Goal: Transaction & Acquisition: Purchase product/service

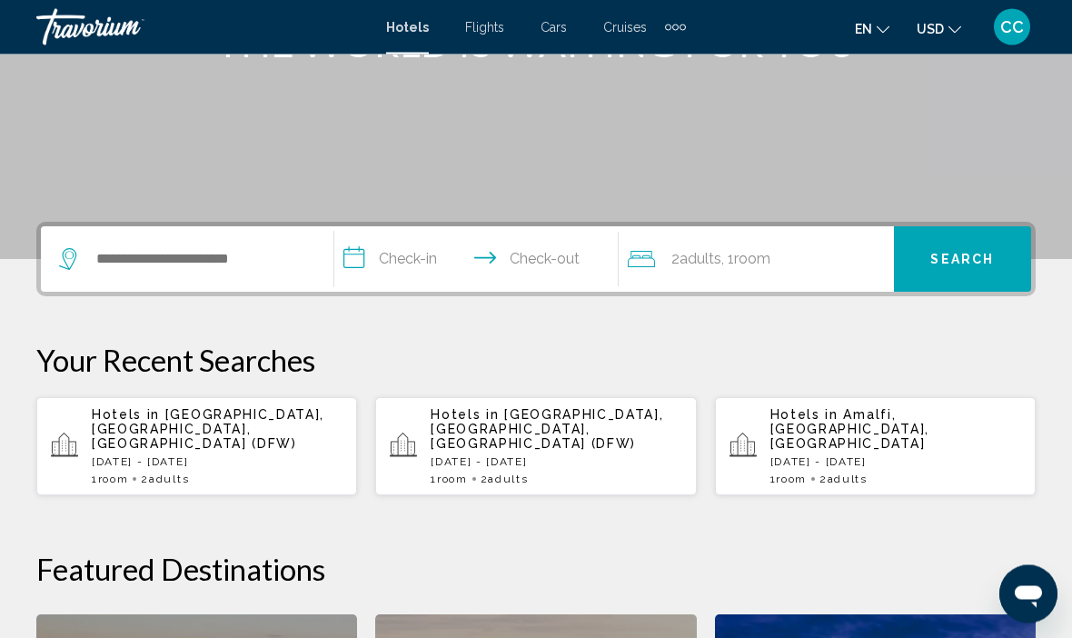
scroll to position [287, 0]
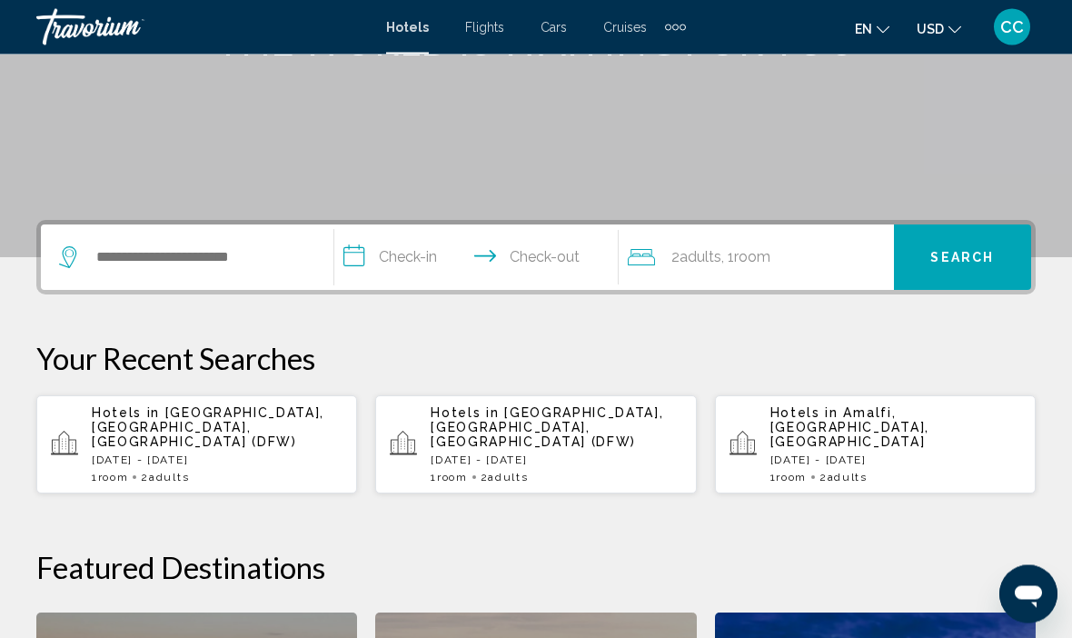
click at [109, 427] on span "[GEOGRAPHIC_DATA], [GEOGRAPHIC_DATA], [GEOGRAPHIC_DATA] (DFW)" at bounding box center [208, 428] width 233 height 44
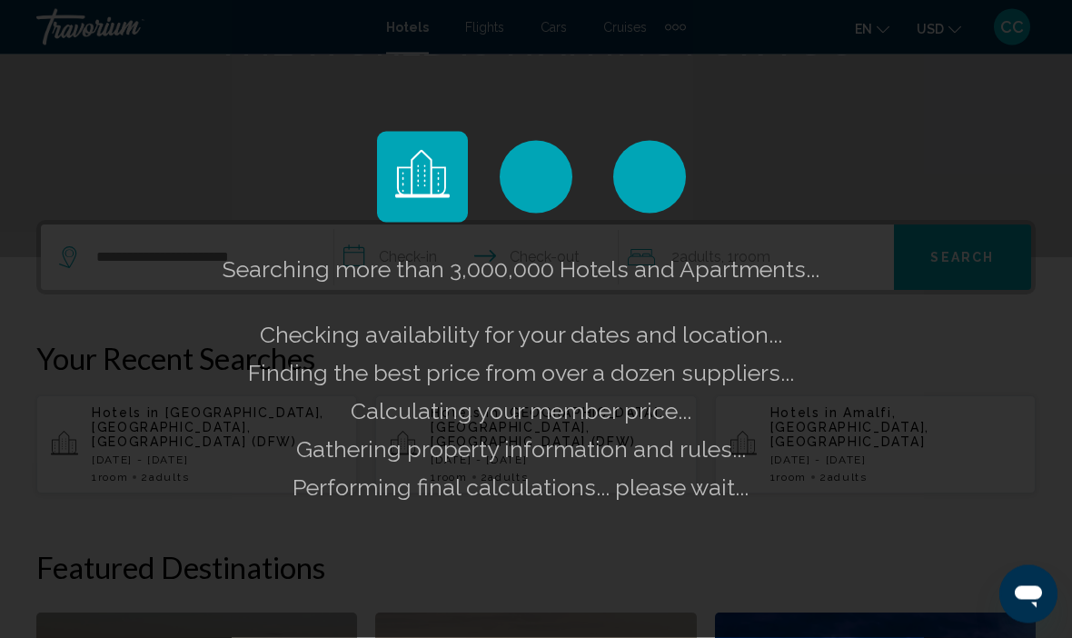
scroll to position [288, 0]
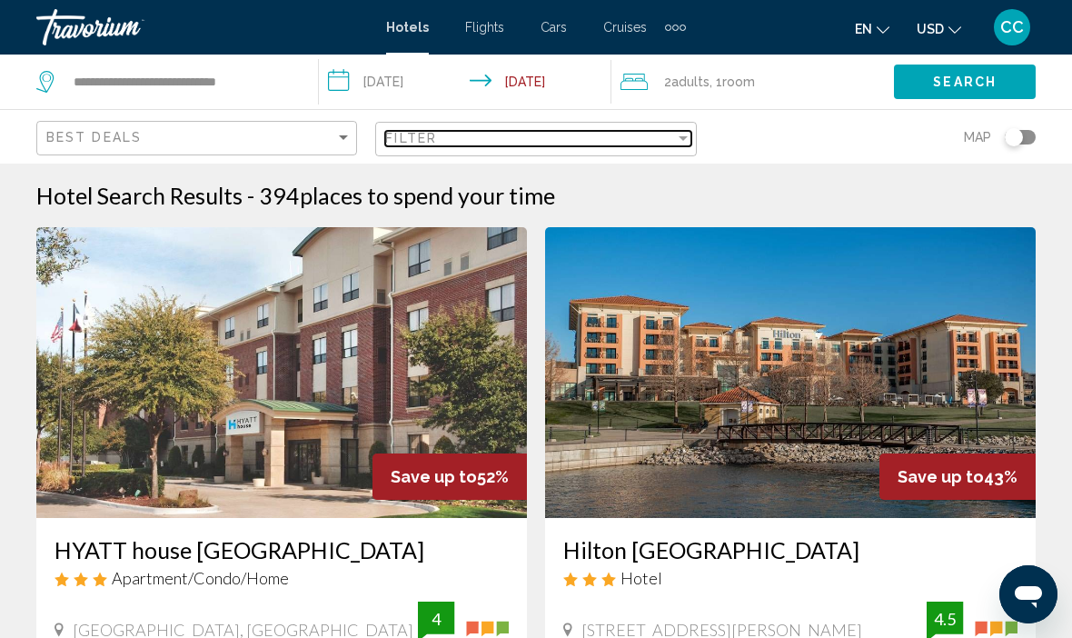
click at [485, 136] on div "Filter" at bounding box center [529, 138] width 289 height 15
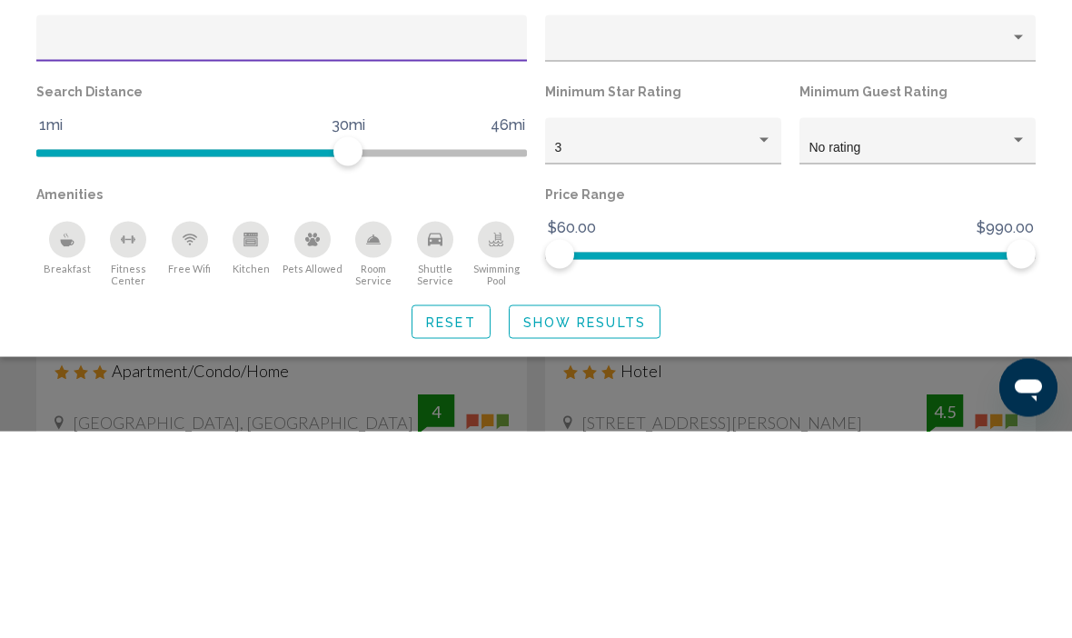
click at [423, 427] on button "Shuttle Service" at bounding box center [435, 460] width 62 height 66
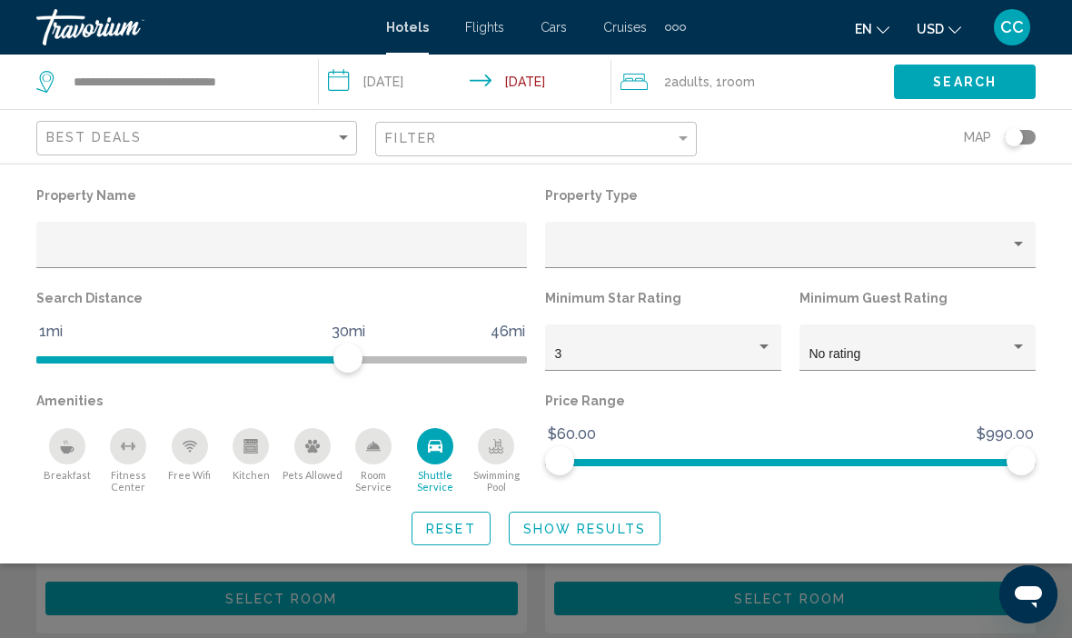
click at [55, 456] on div "Breakfast" at bounding box center [67, 446] width 36 height 36
click at [176, 455] on div "Free Wifi" at bounding box center [190, 446] width 36 height 36
click at [57, 258] on input "Hotel Filters" at bounding box center [282, 251] width 472 height 15
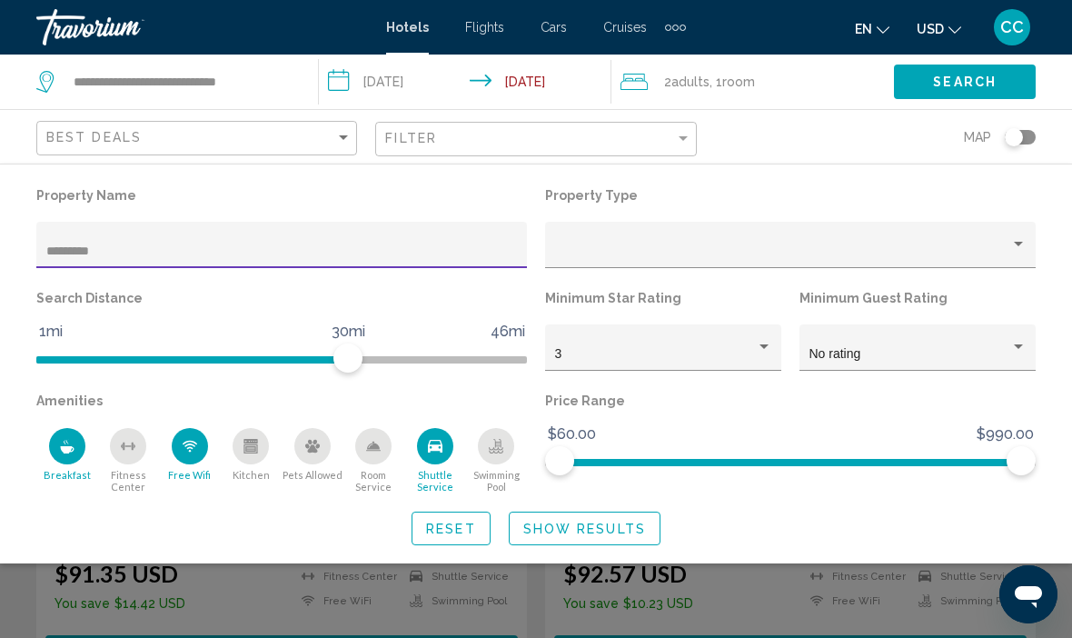
type input "*********"
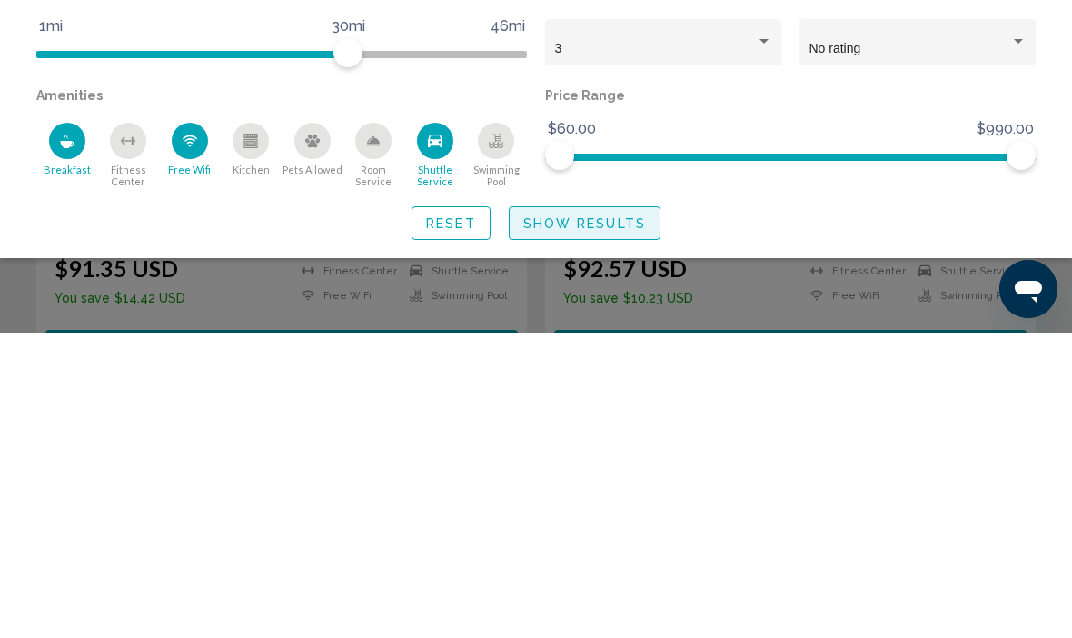
click at [549, 522] on span "Show Results" at bounding box center [584, 529] width 123 height 15
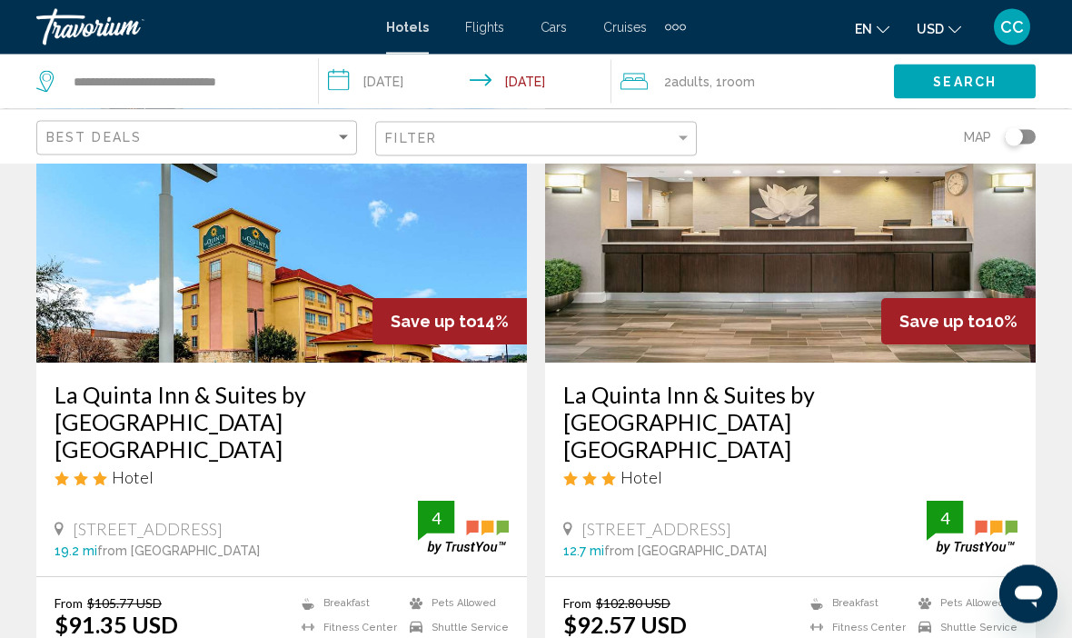
scroll to position [160, 0]
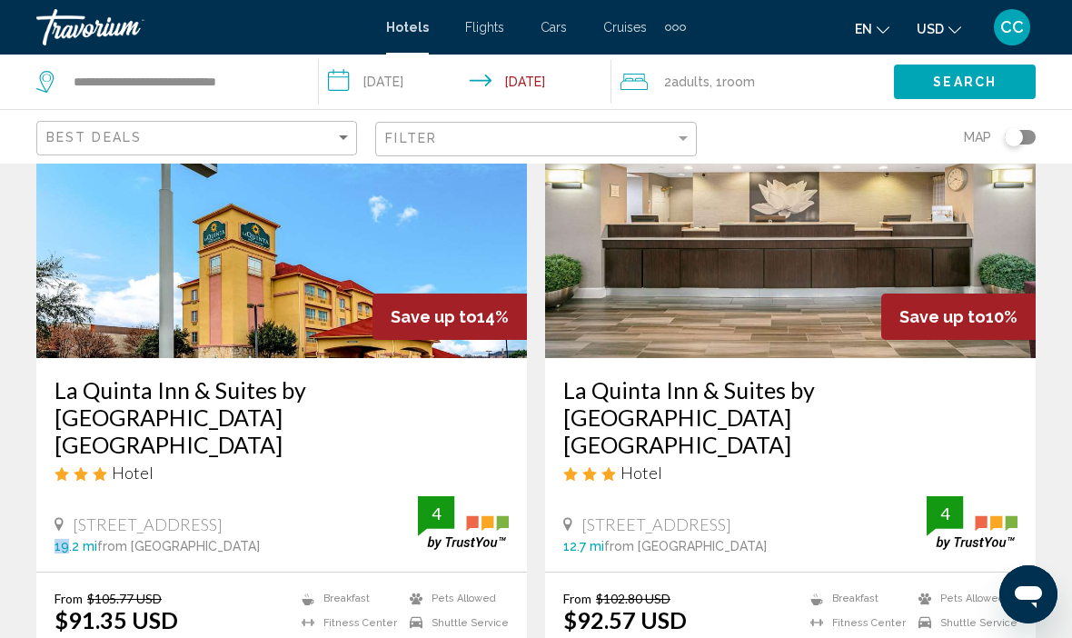
copy span "[STREET_ADDRESS]"
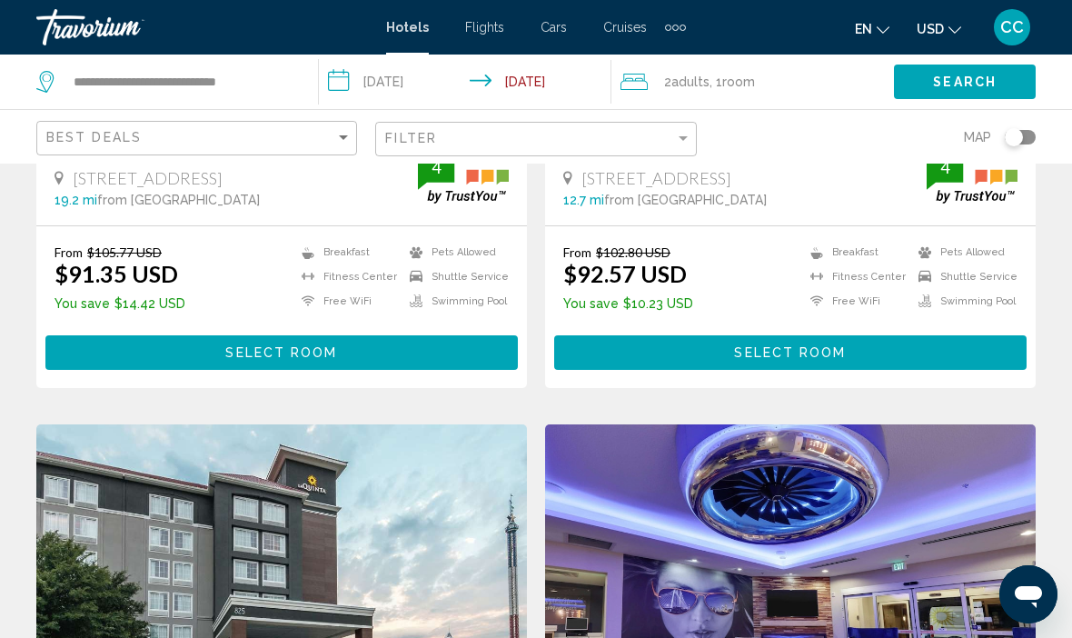
scroll to position [504, 0]
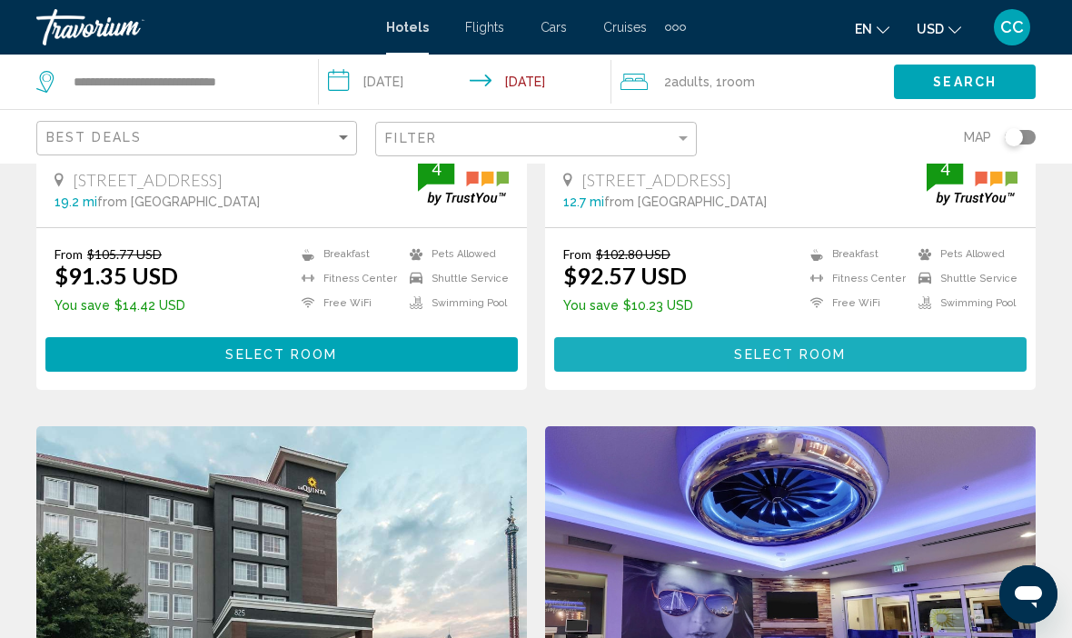
click at [677, 337] on button "Select Room" at bounding box center [790, 354] width 472 height 34
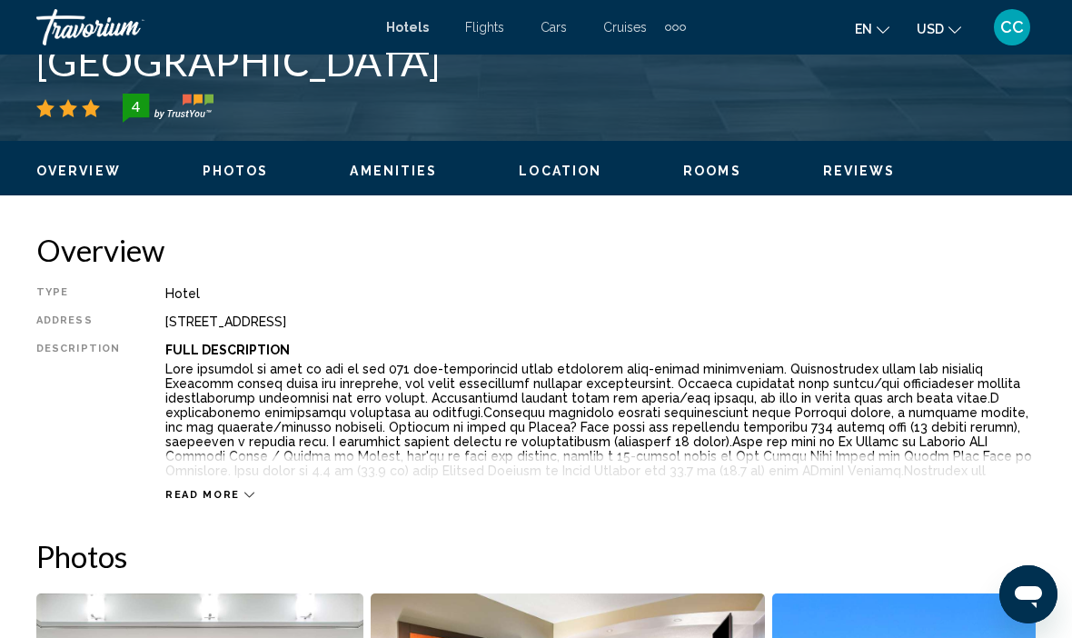
scroll to position [778, 0]
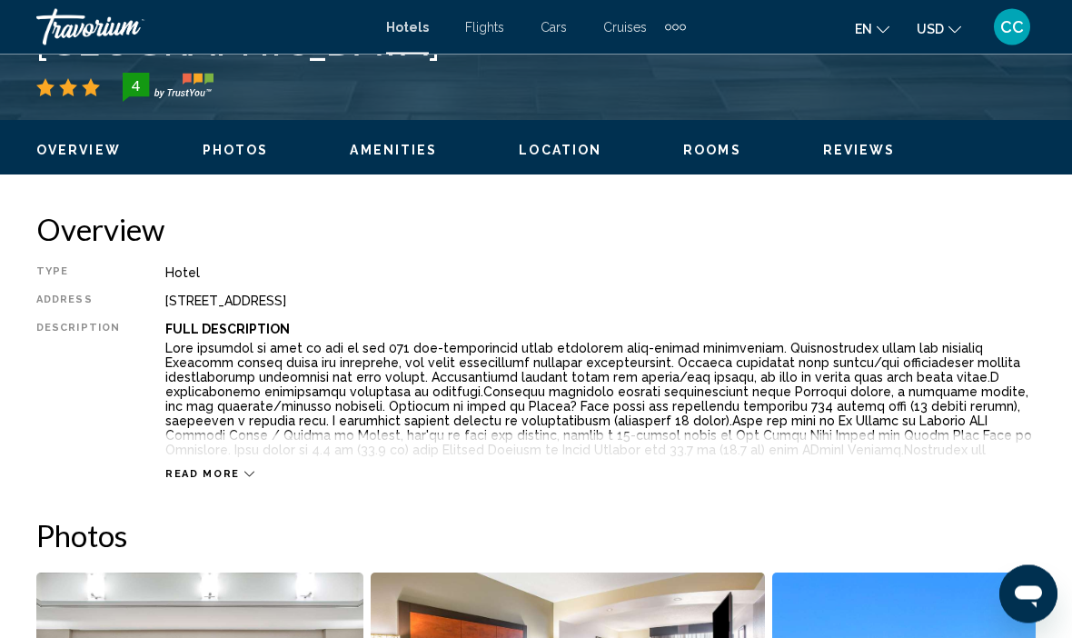
click at [208, 469] on span "Read more" at bounding box center [202, 475] width 75 height 12
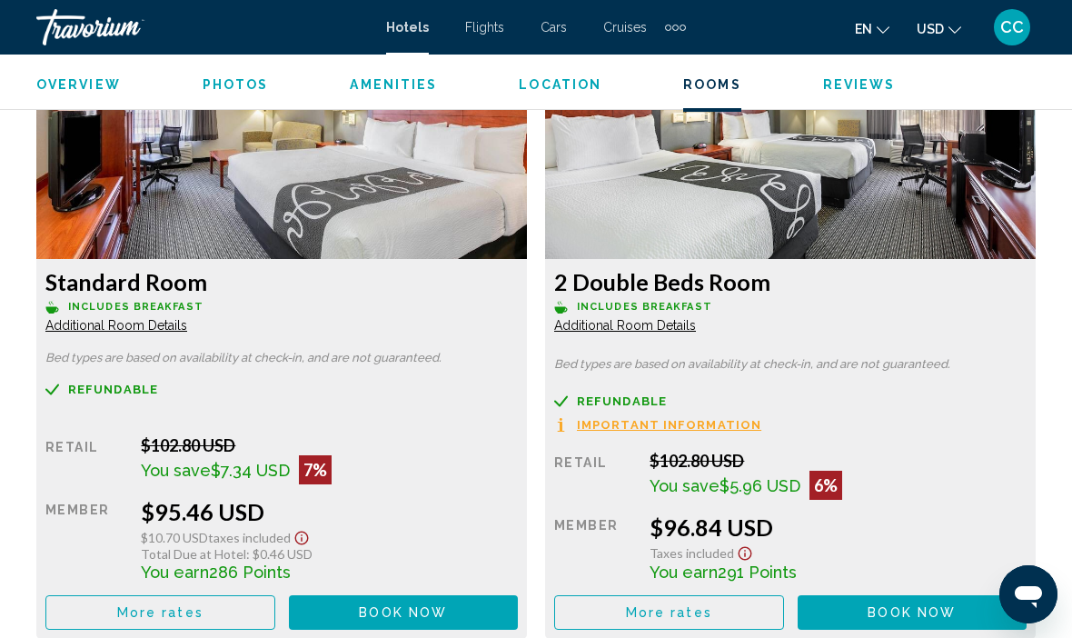
scroll to position [5518, 0]
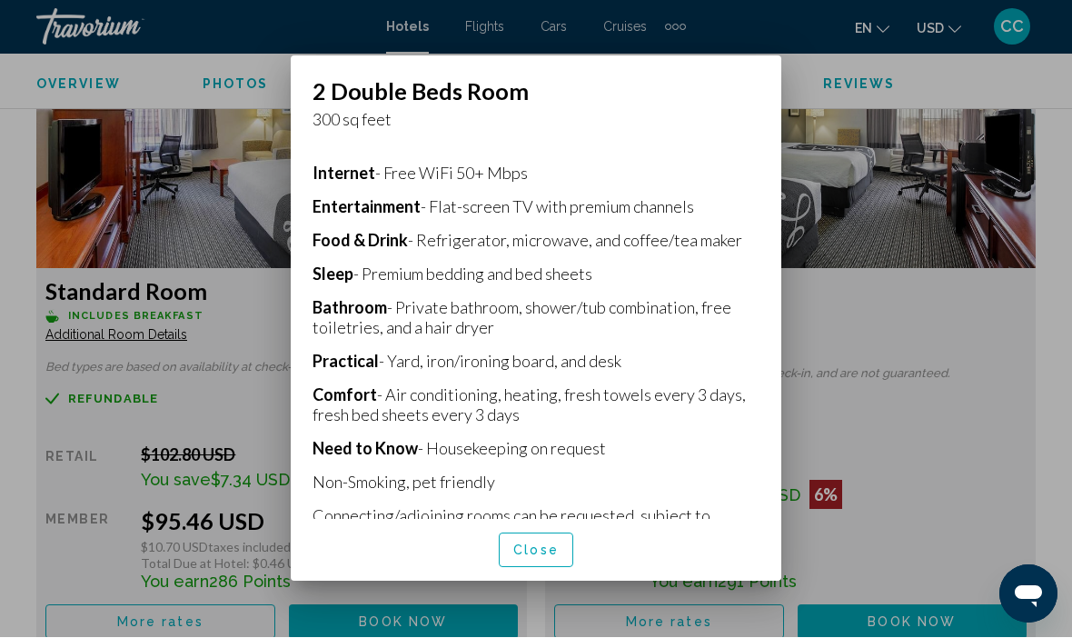
scroll to position [366, 0]
click at [40, 378] on div at bounding box center [536, 319] width 1072 height 638
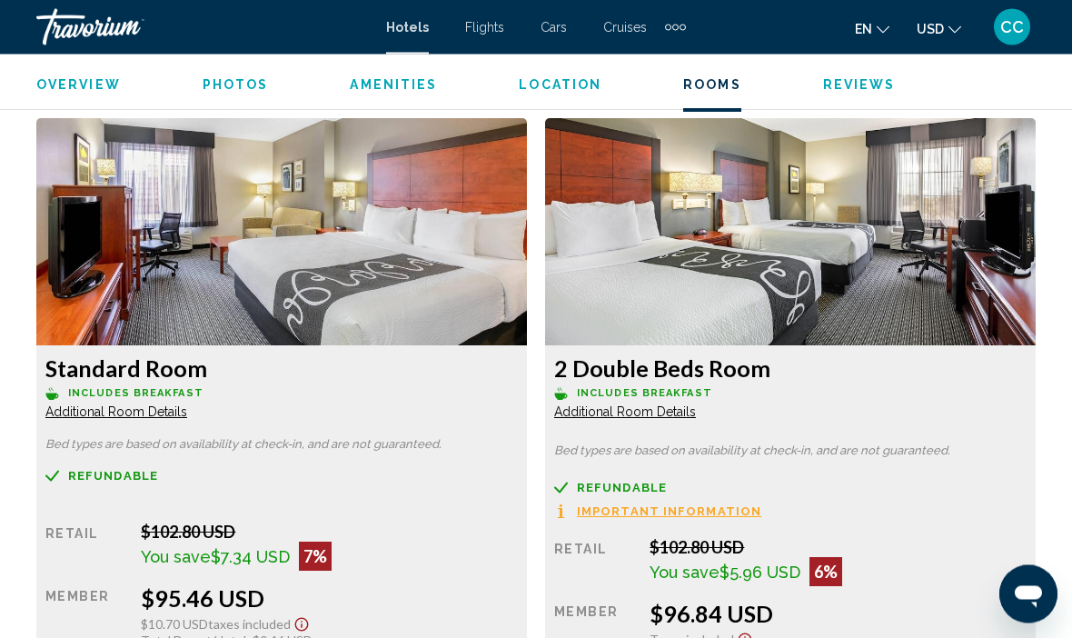
scroll to position [5442, 0]
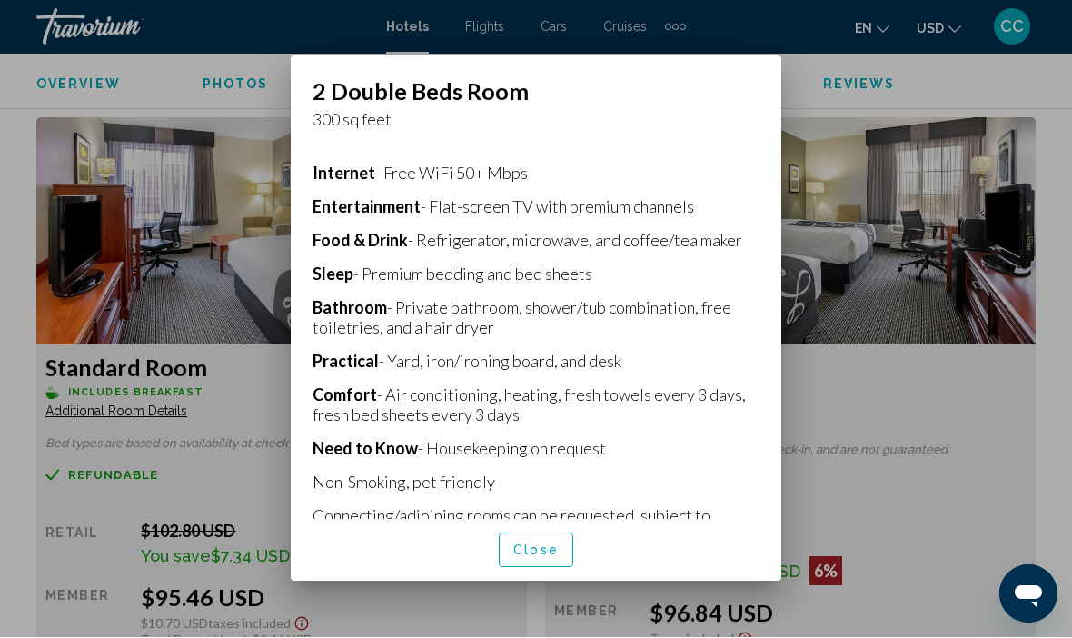
scroll to position [366, 0]
click at [861, 412] on div at bounding box center [536, 319] width 1072 height 638
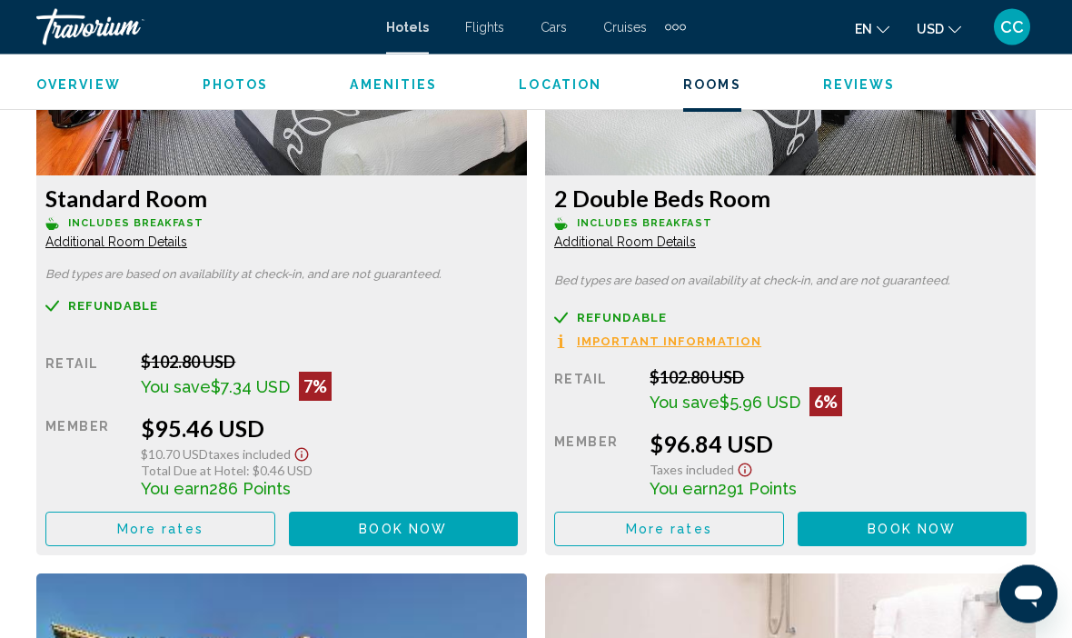
scroll to position [5612, 0]
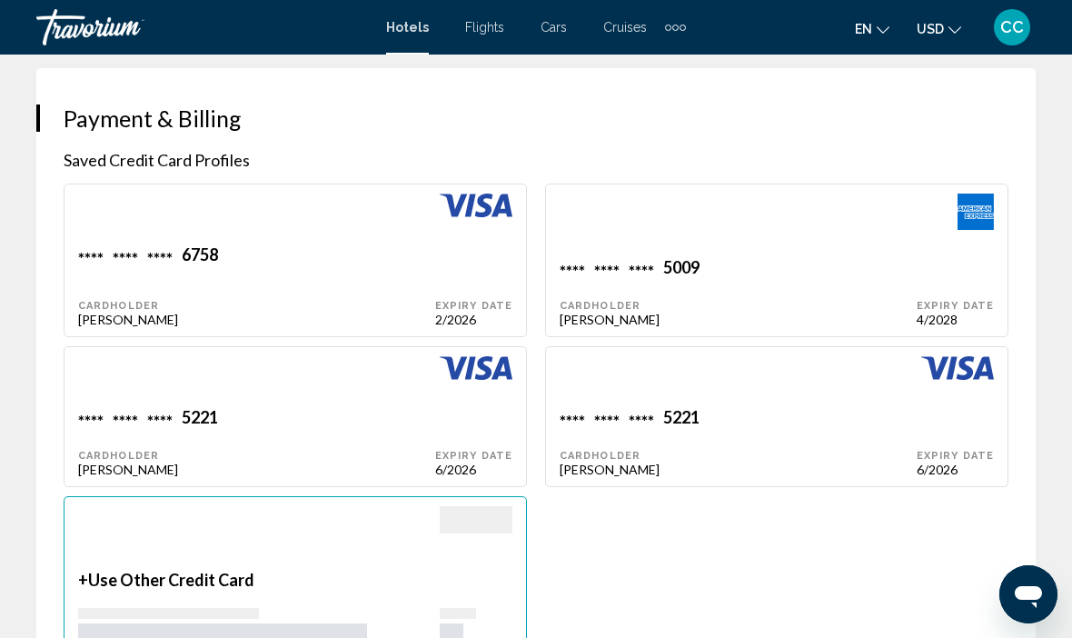
scroll to position [1910, 0]
click at [218, 264] on div "5009" at bounding box center [200, 257] width 36 height 25
type input "*******"
type input "*****"
type input "**********"
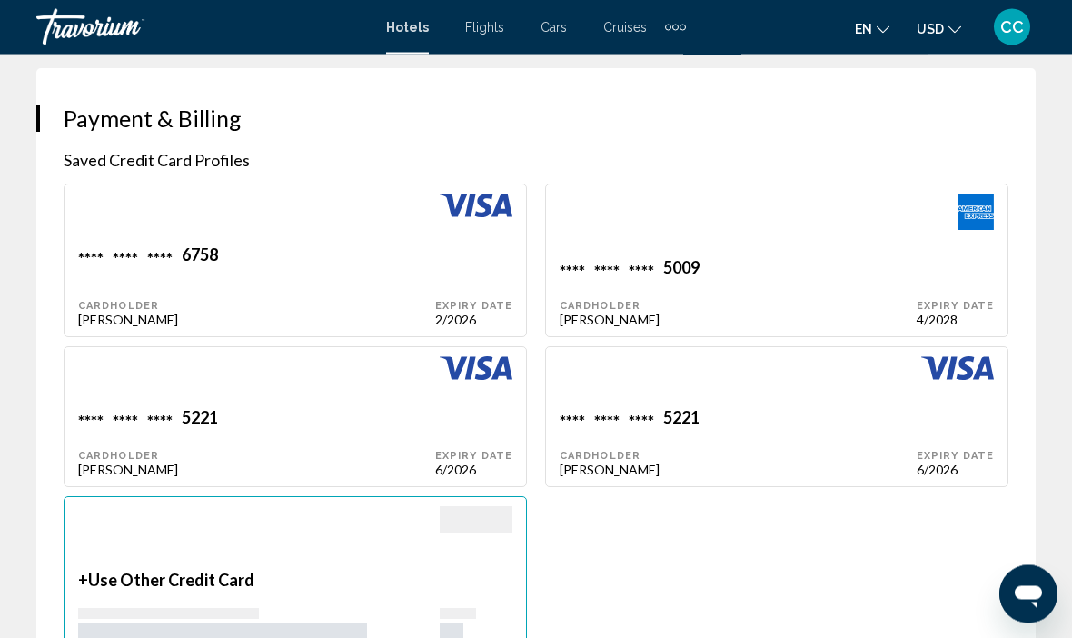
type input "**********"
type input "********"
type input "*****"
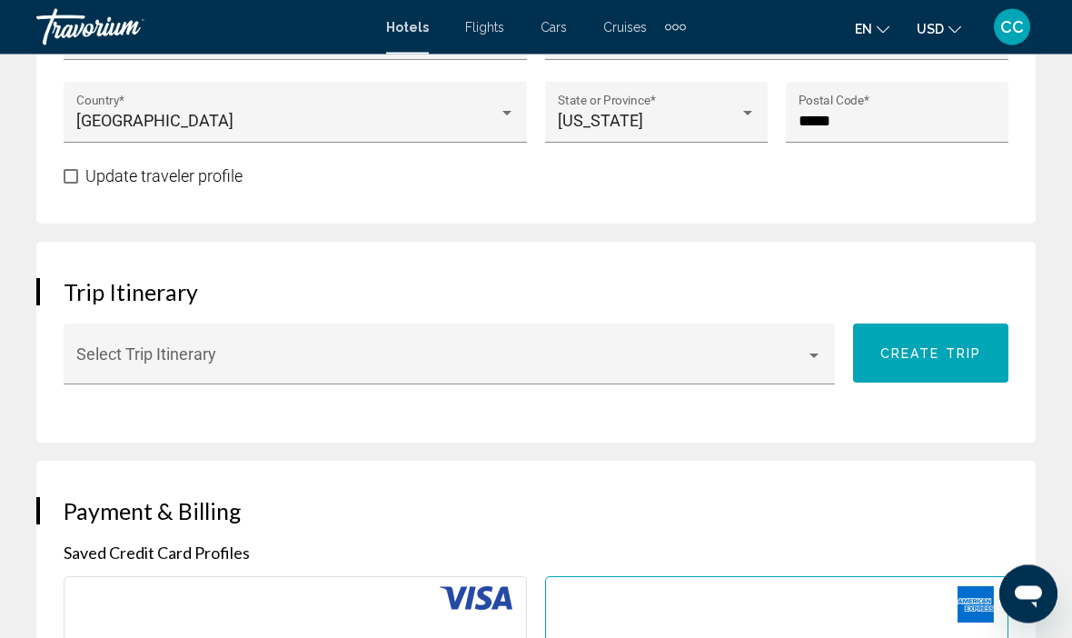
scroll to position [1518, 0]
click at [802, 362] on span "Main content" at bounding box center [441, 362] width 731 height 18
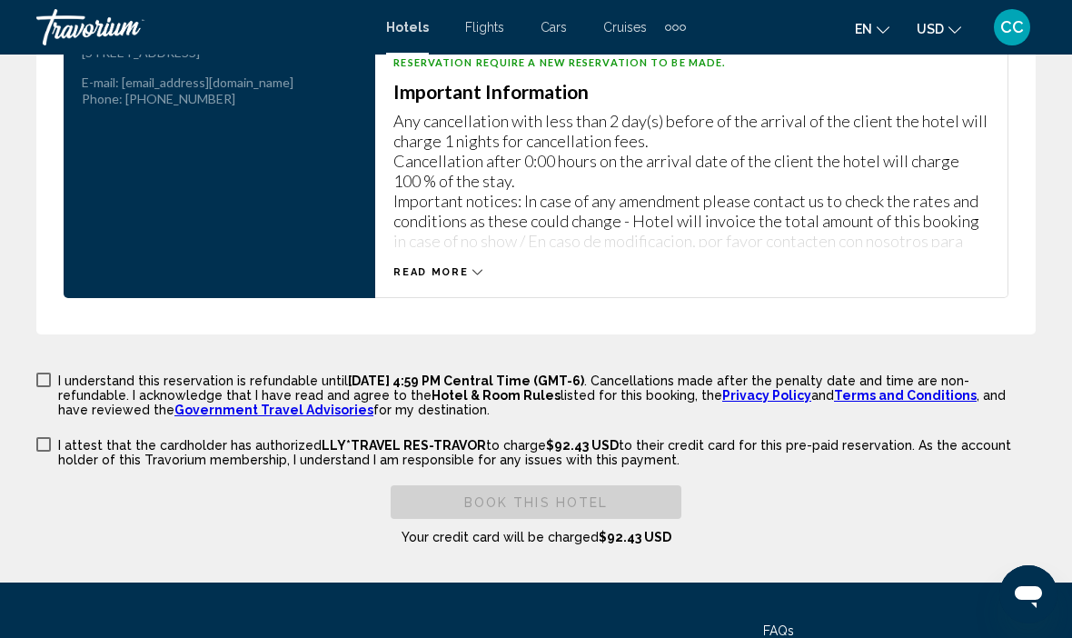
scroll to position [3515, 0]
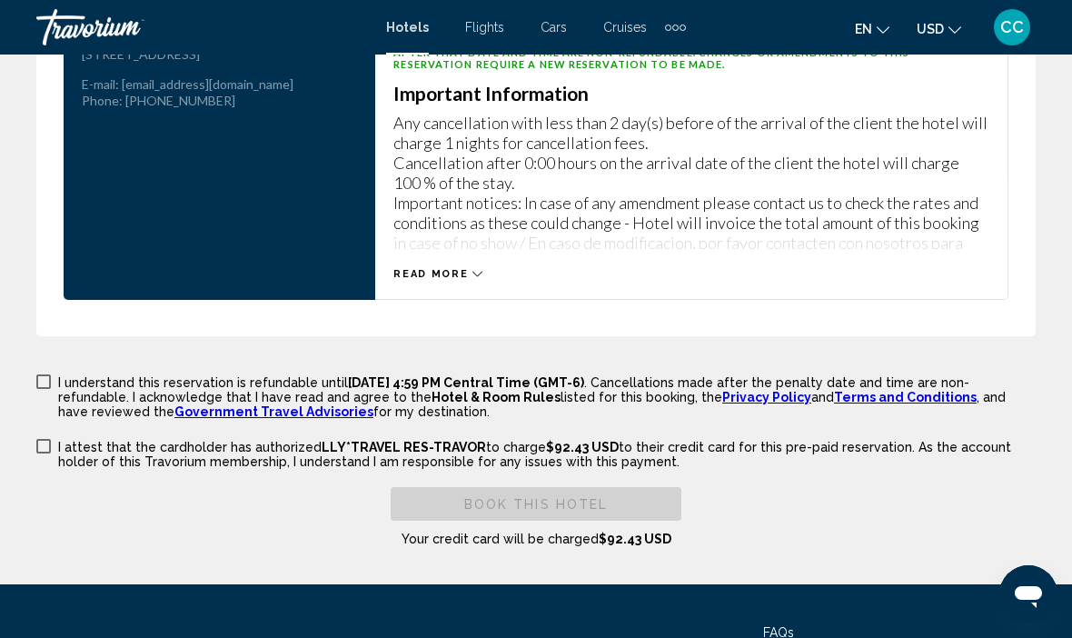
click at [448, 512] on div at bounding box center [536, 319] width 1072 height 638
click at [38, 383] on span "Main content" at bounding box center [43, 381] width 15 height 15
click at [38, 442] on span "Main content" at bounding box center [43, 446] width 15 height 15
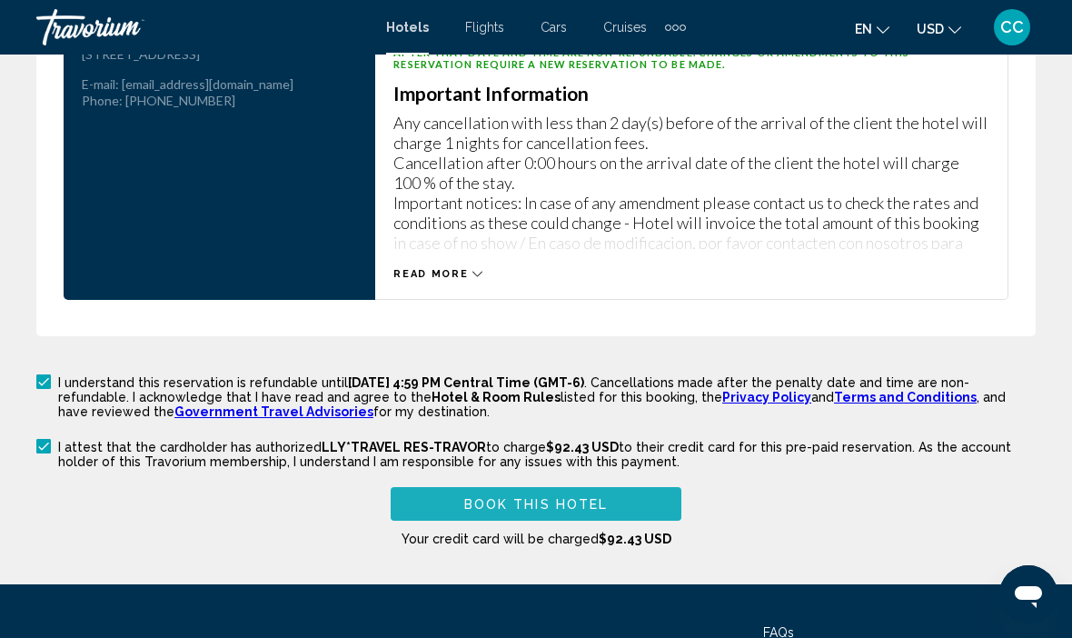
click at [452, 511] on button "Book this hotel" at bounding box center [536, 504] width 291 height 34
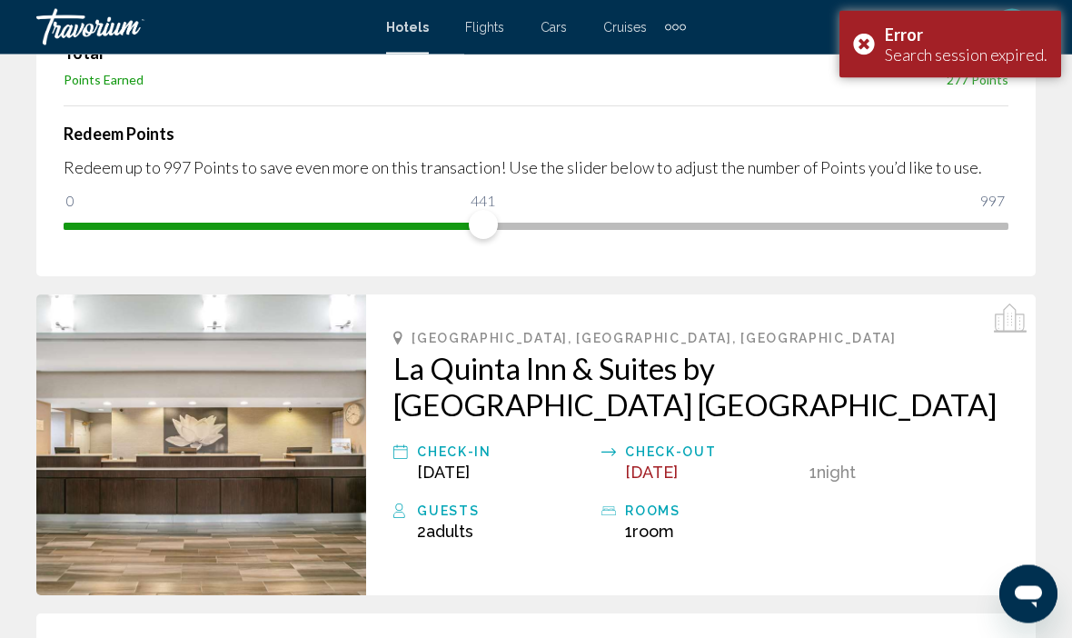
scroll to position [0, 0]
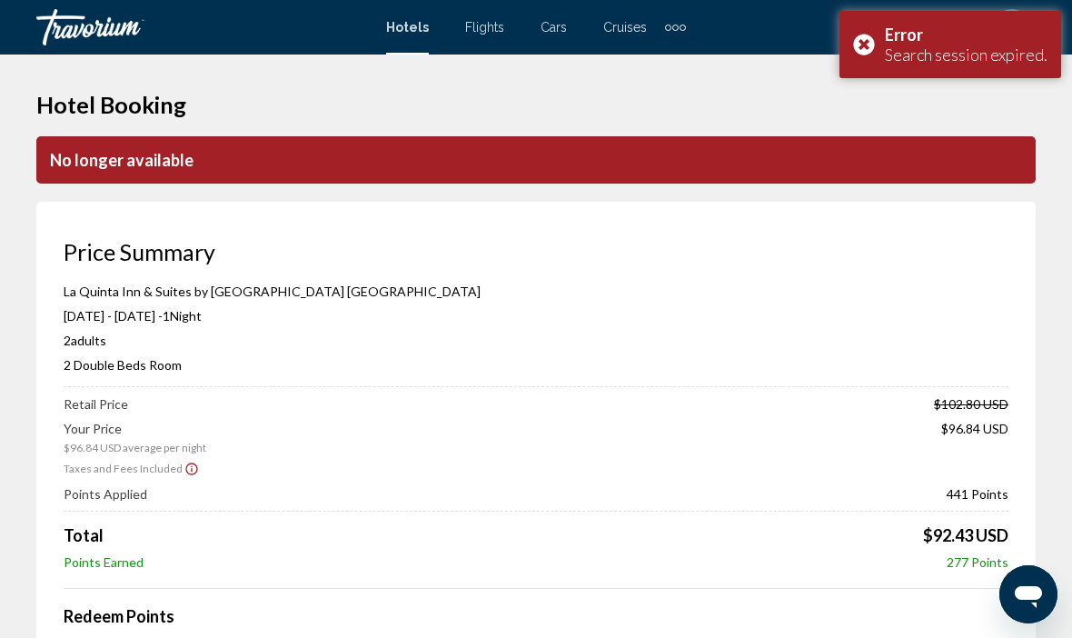
click at [897, 56] on div "Search session expired." at bounding box center [966, 55] width 163 height 20
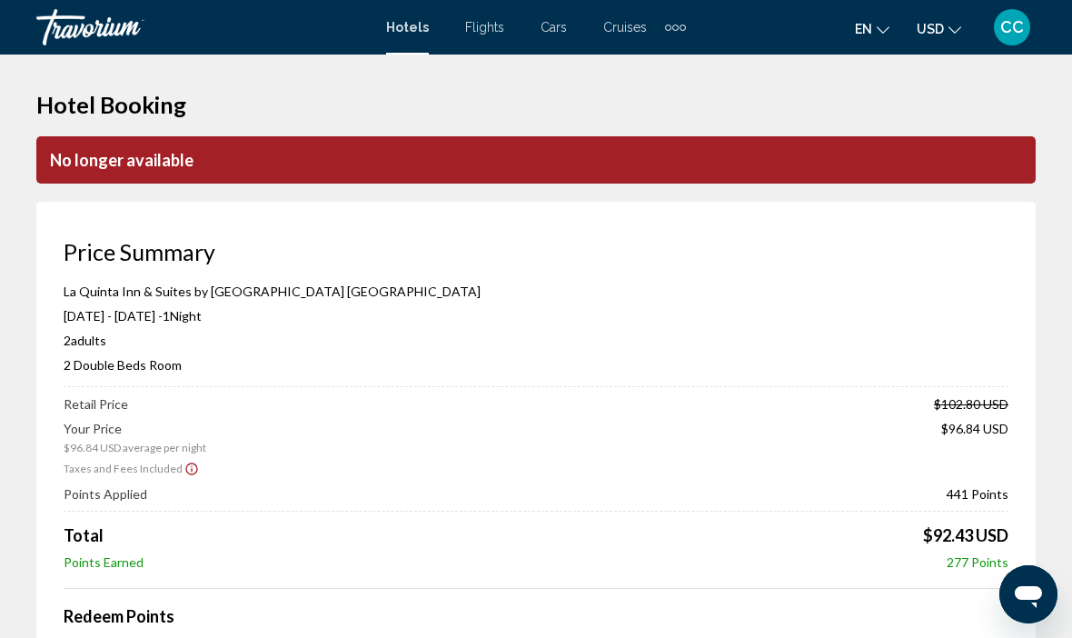
click at [82, 166] on p "No longer available" at bounding box center [535, 159] width 999 height 47
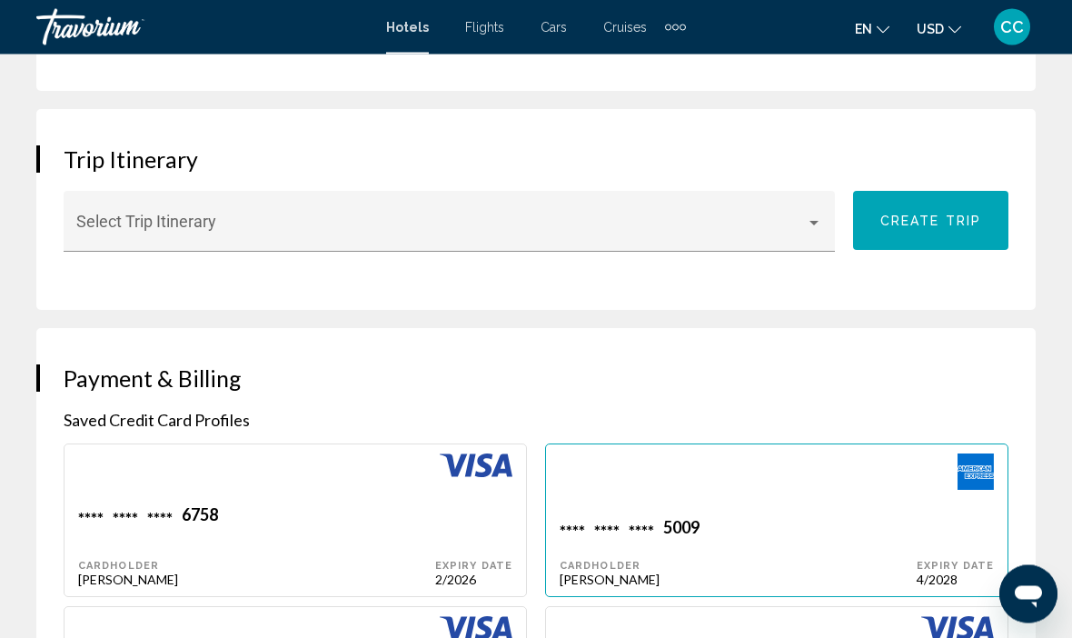
scroll to position [1706, 0]
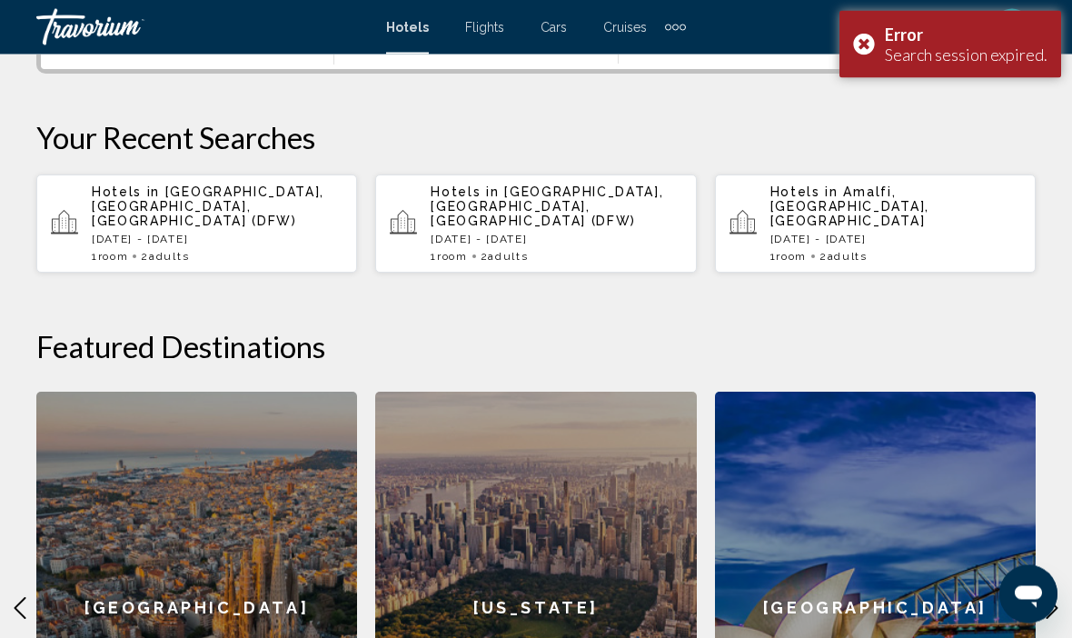
scroll to position [509, 0]
click at [119, 202] on span "[GEOGRAPHIC_DATA], [GEOGRAPHIC_DATA], [GEOGRAPHIC_DATA] (DFW)" at bounding box center [208, 206] width 233 height 44
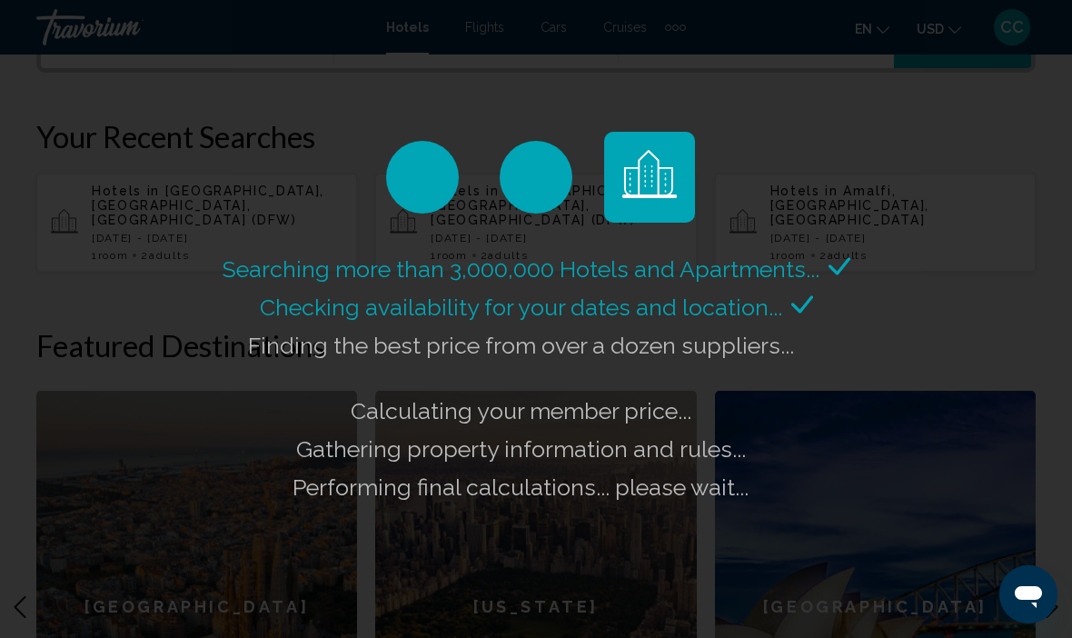
click at [984, 56] on div "Searching more than 3,000,000 Hotels and Apartments... Checking availability fo…" at bounding box center [536, 319] width 1072 height 638
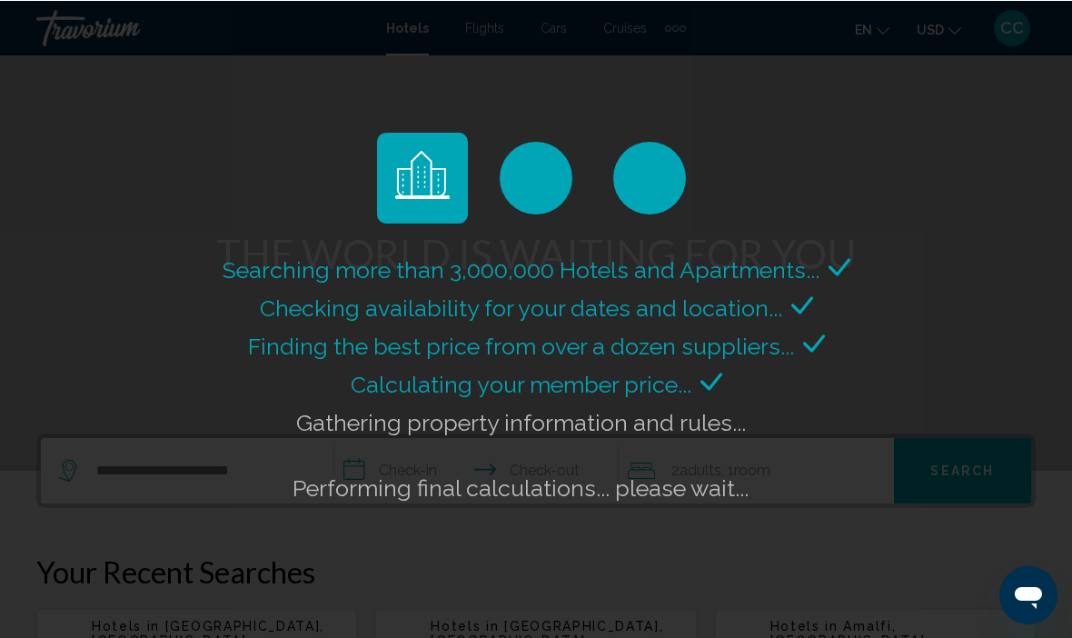
scroll to position [75, 0]
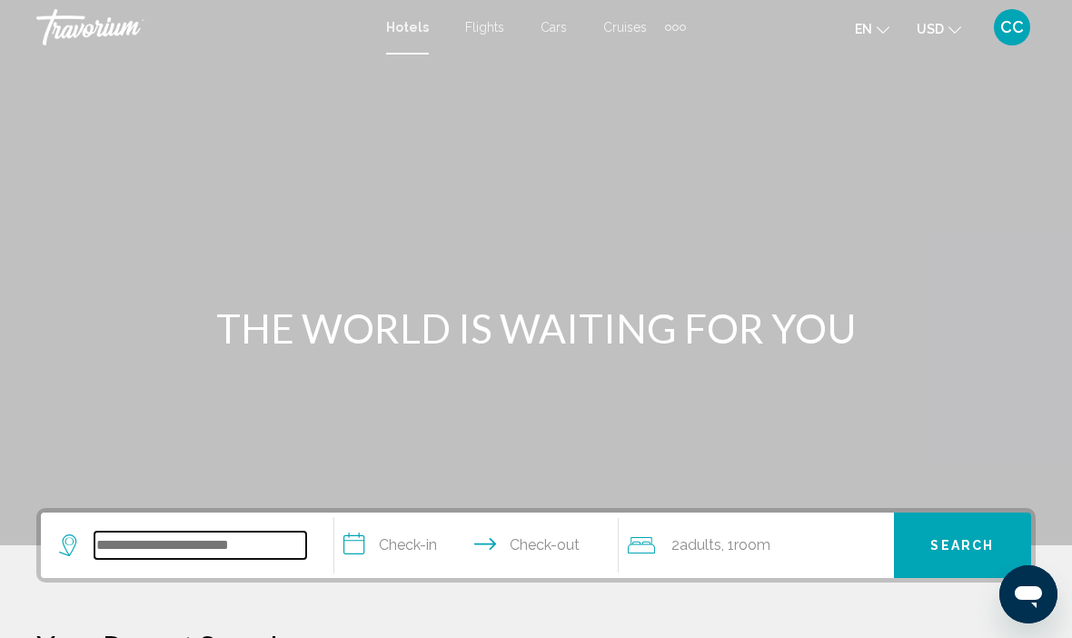
click at [142, 538] on input "Search widget" at bounding box center [200, 545] width 212 height 27
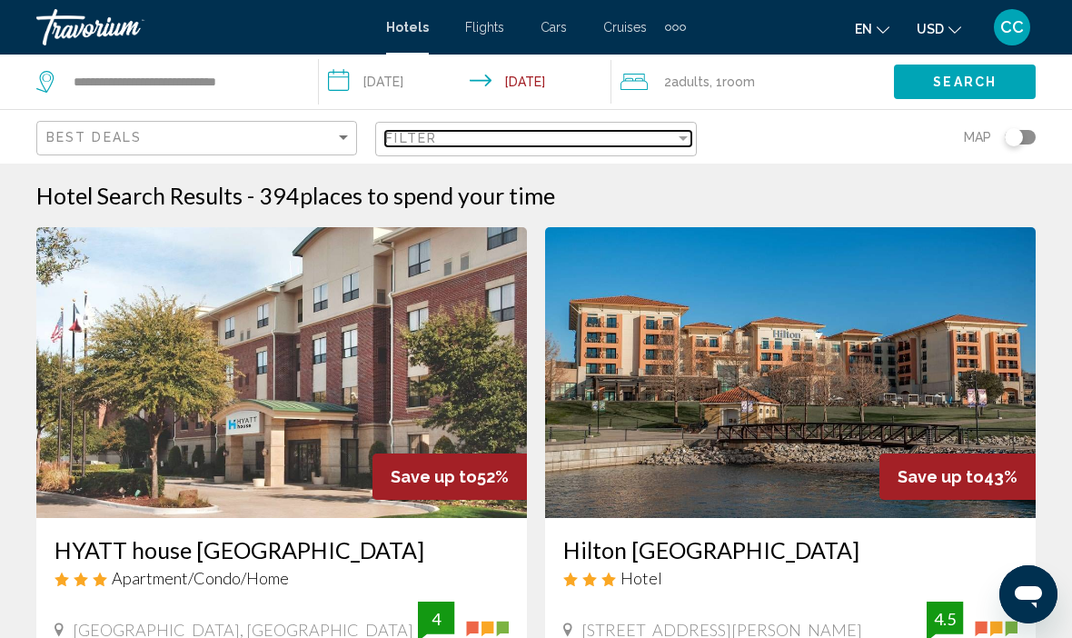
click at [405, 145] on span "Filter" at bounding box center [411, 138] width 52 height 15
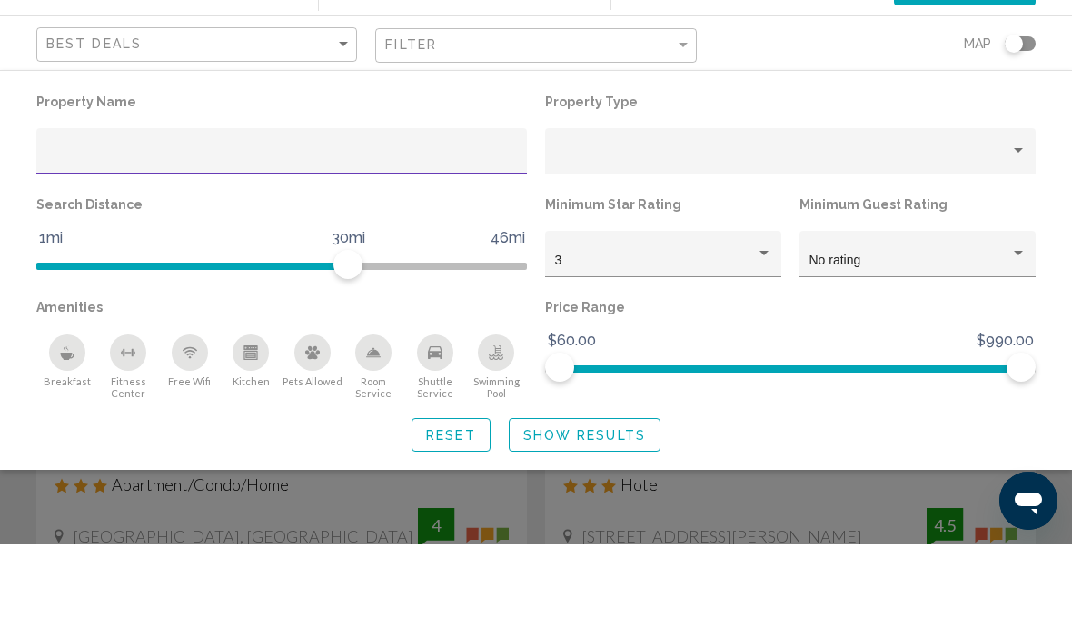
click at [58, 244] on input "Hotel Filters" at bounding box center [282, 251] width 472 height 15
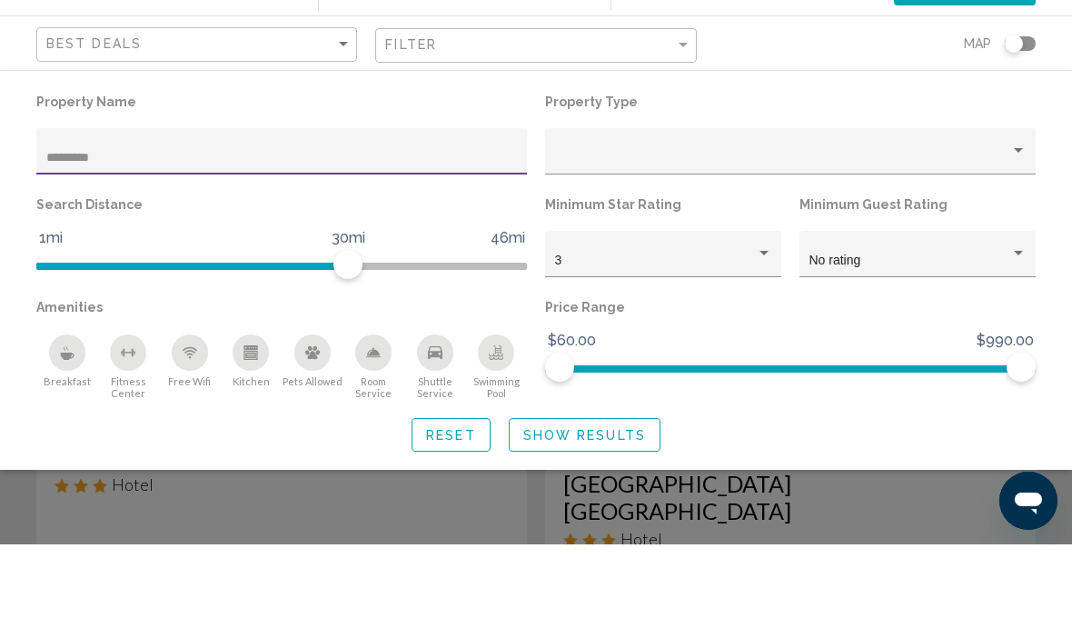
type input "*********"
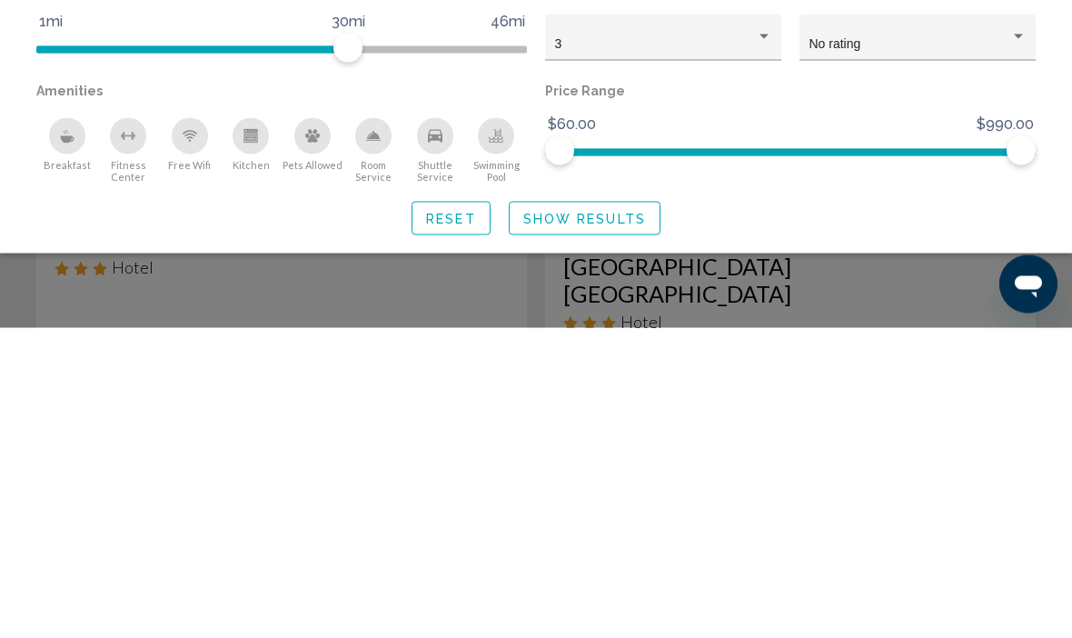
click at [579, 522] on span "Show Results" at bounding box center [584, 529] width 123 height 15
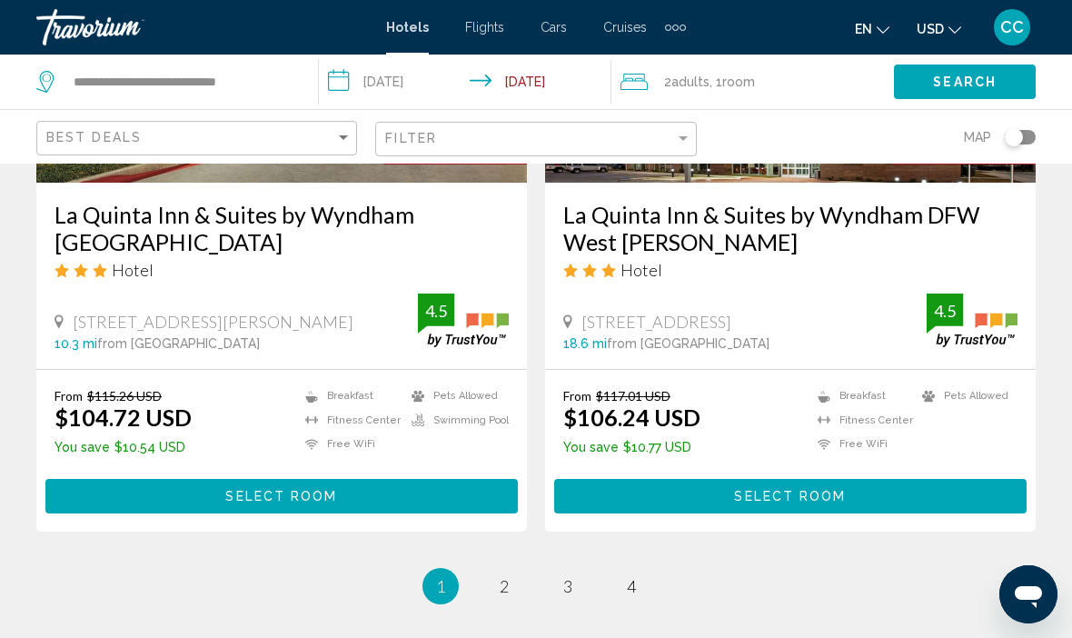
scroll to position [3775, 0]
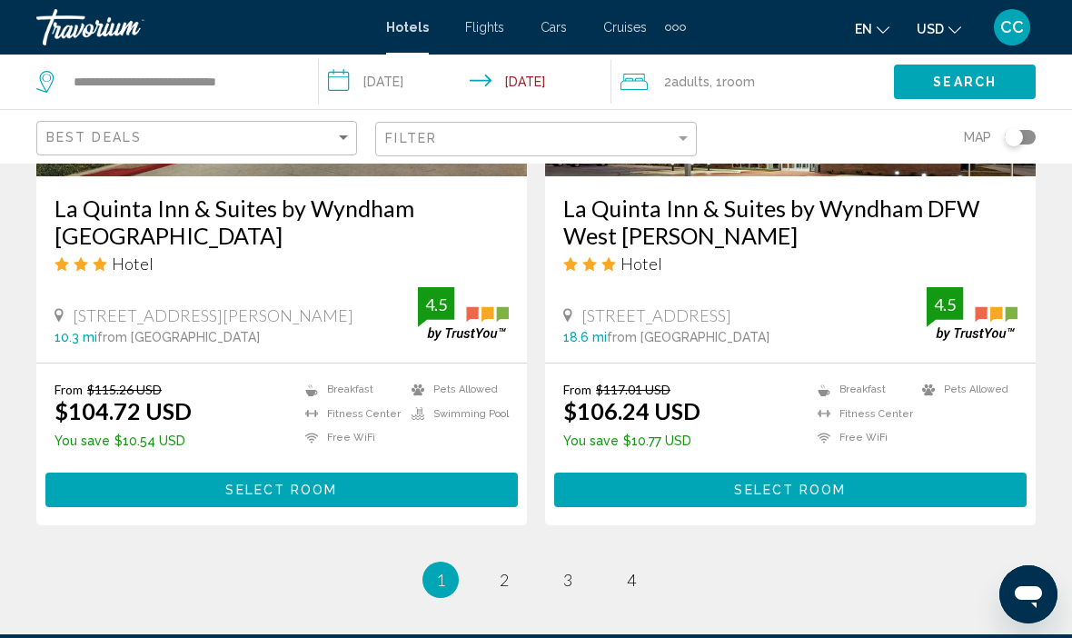
click at [483, 562] on ul "1 / 4 You're on page 1 page 2 page 3 page 4" at bounding box center [535, 580] width 999 height 36
click at [493, 563] on link "page 2" at bounding box center [505, 579] width 32 height 32
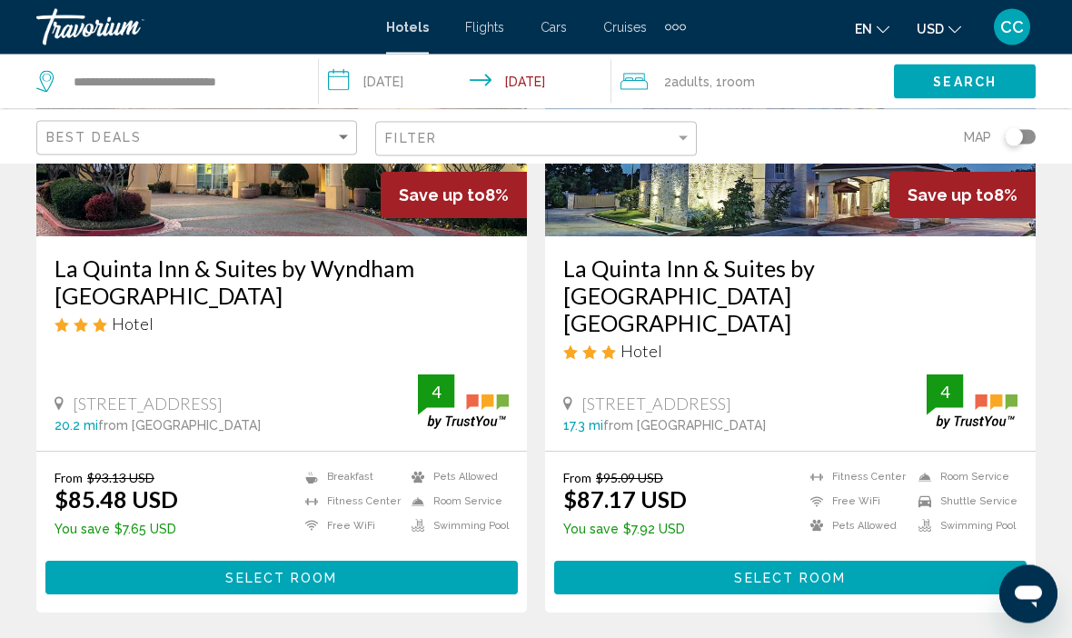
scroll to position [1629, 0]
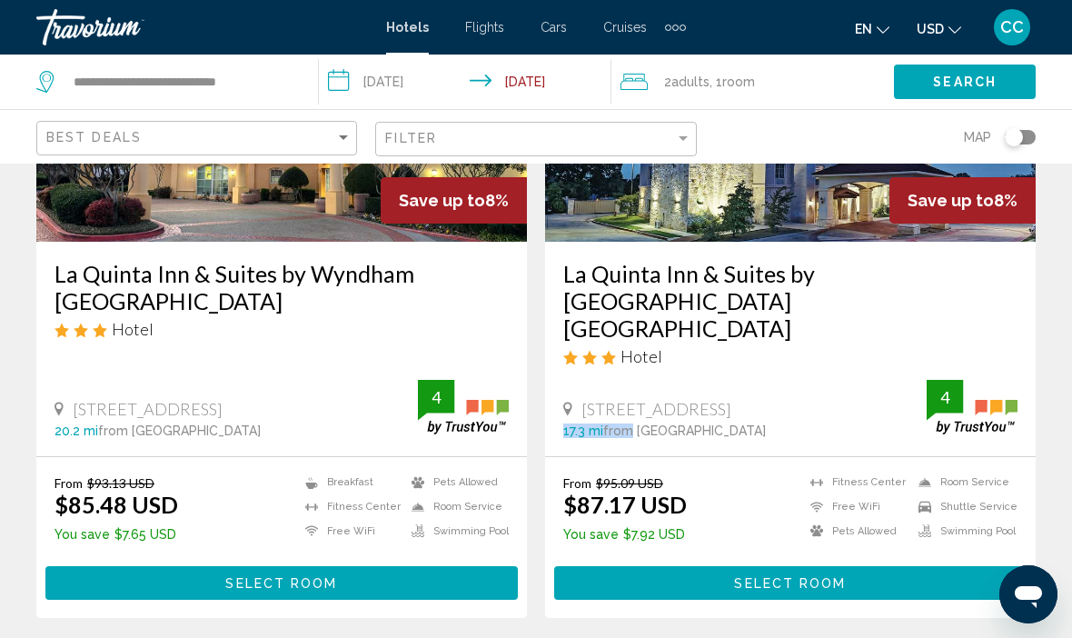
click at [618, 399] on div "431 Airport Fwy, Euless 17.3 mi from Dallas city center from hotel" at bounding box center [744, 418] width 363 height 39
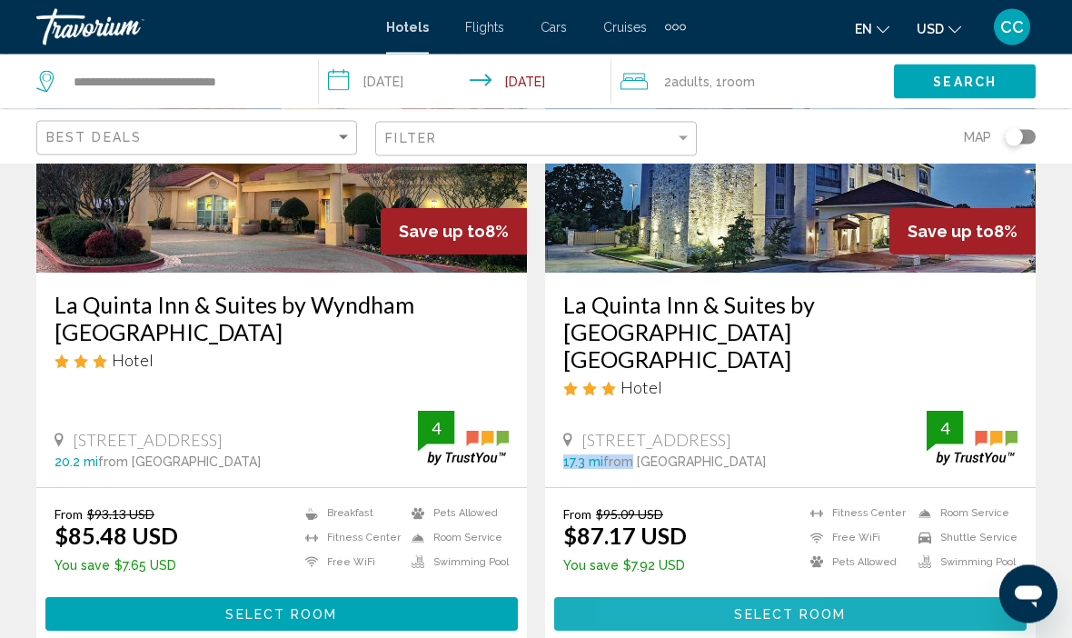
scroll to position [1598, 0]
click at [696, 597] on button "Select Room" at bounding box center [790, 614] width 472 height 34
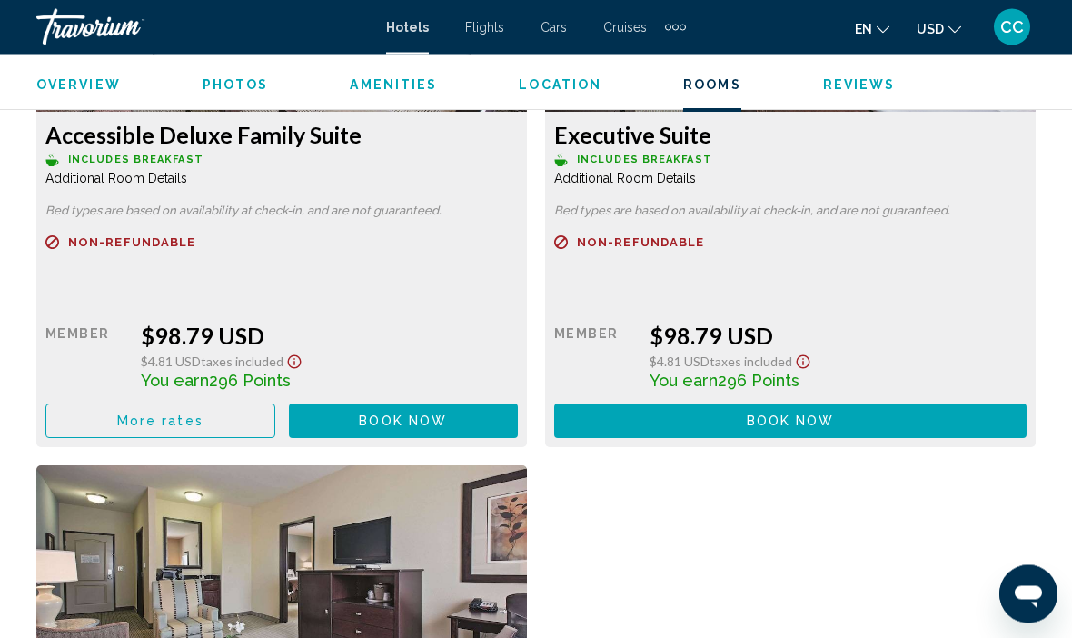
scroll to position [5441, 0]
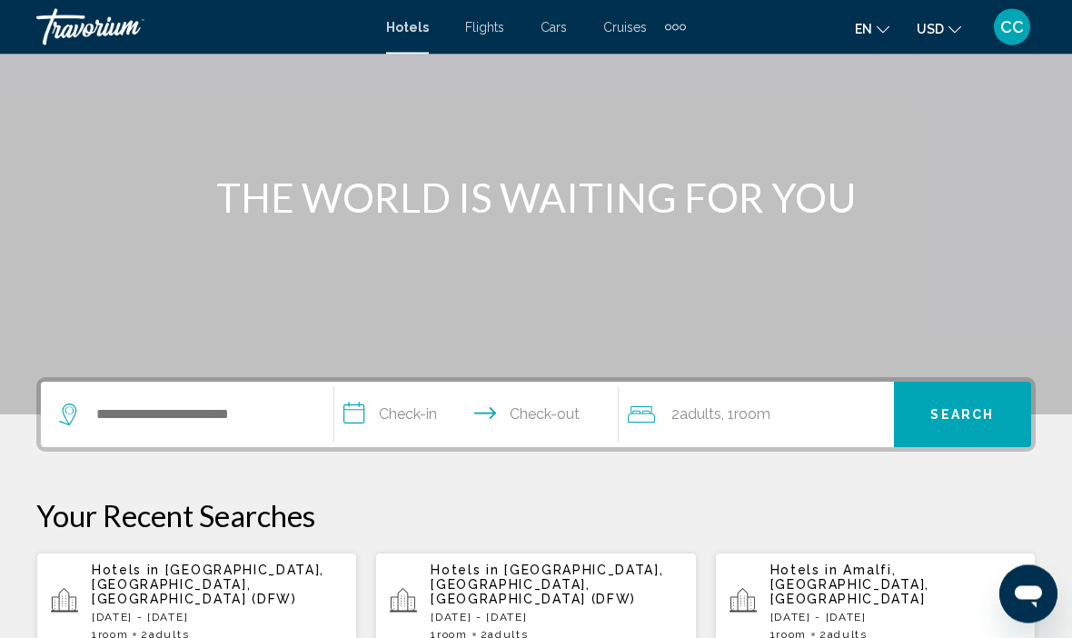
click at [142, 585] on span "[GEOGRAPHIC_DATA], [GEOGRAPHIC_DATA], [GEOGRAPHIC_DATA] (DFW)" at bounding box center [208, 585] width 233 height 44
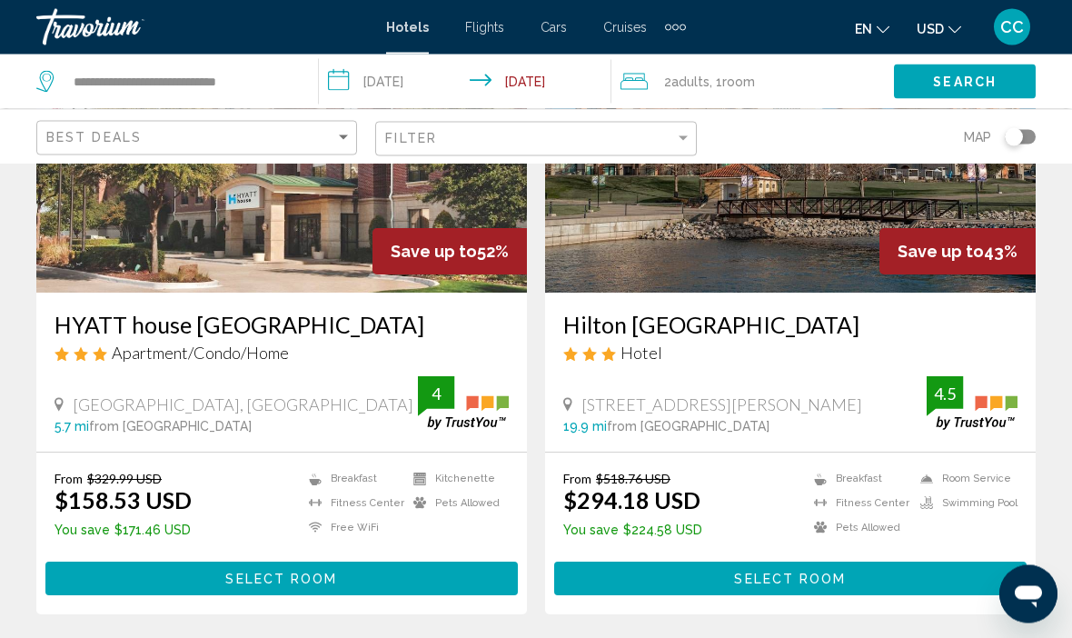
scroll to position [224, 0]
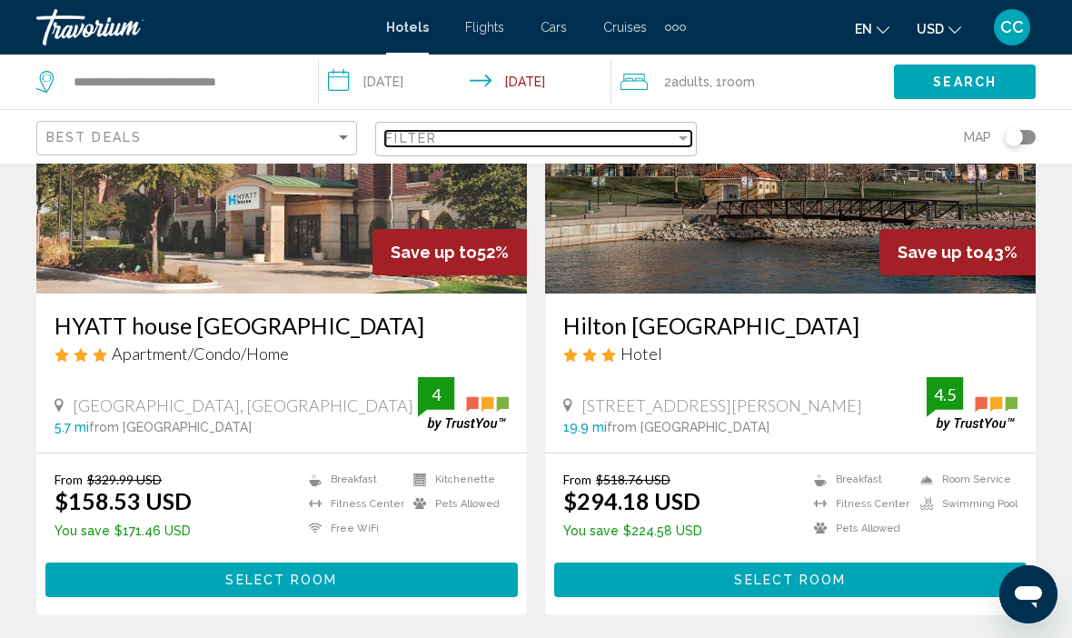
click at [679, 144] on div "Filter" at bounding box center [683, 138] width 16 height 15
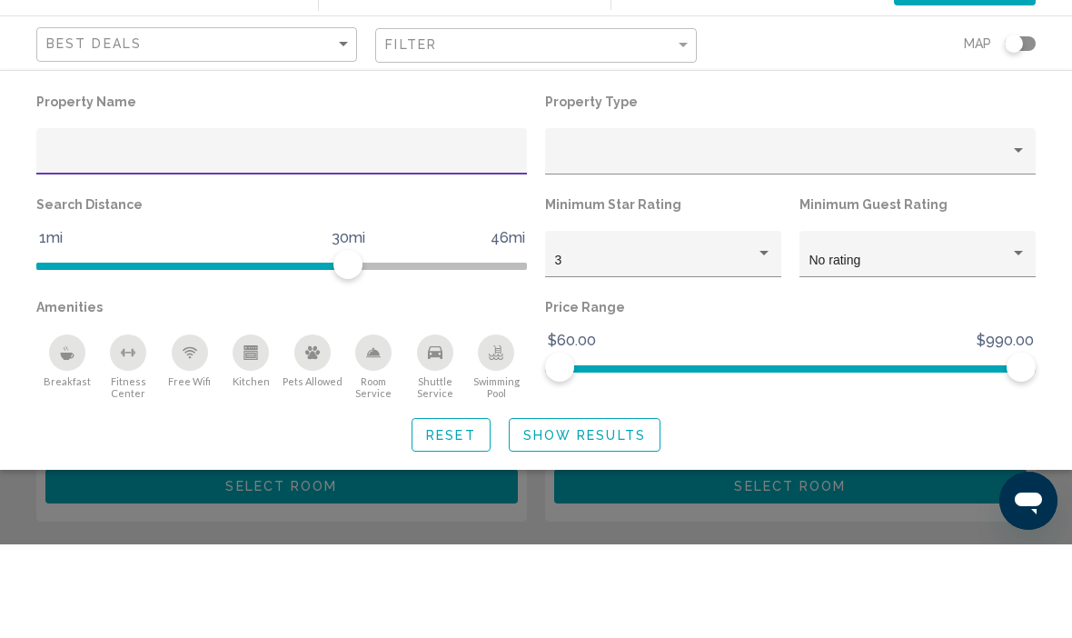
click at [107, 244] on input "Hotel Filters" at bounding box center [282, 251] width 472 height 15
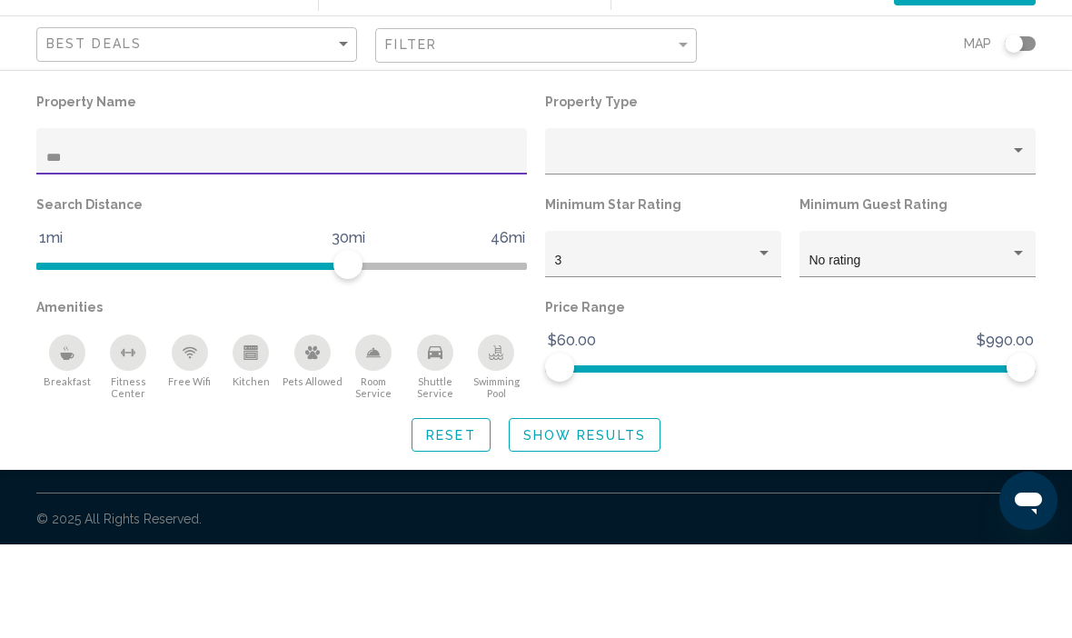
scroll to position [63, 0]
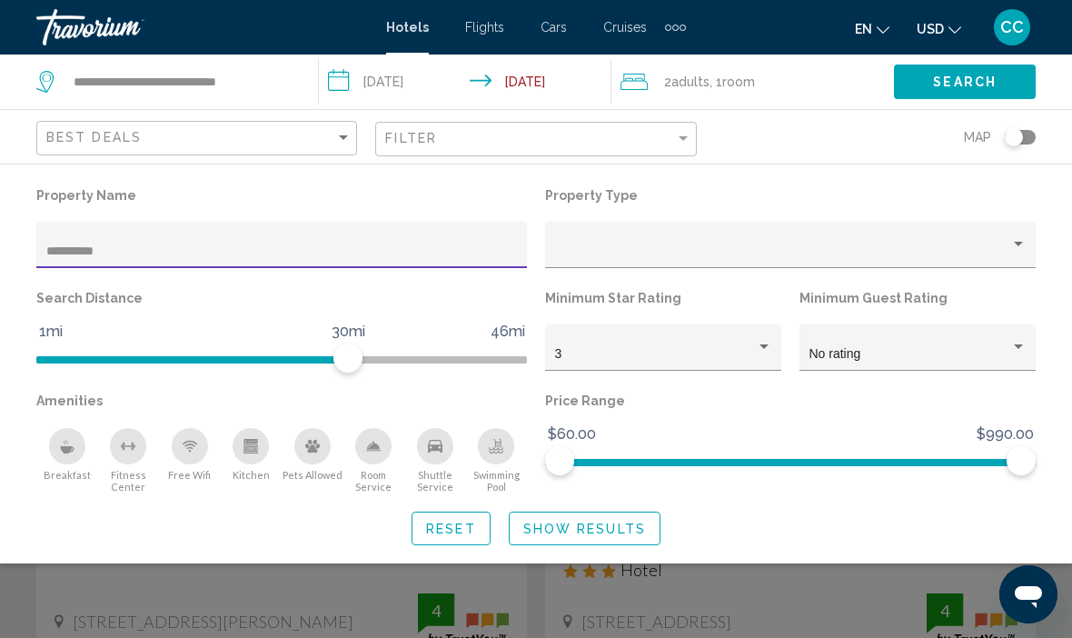
scroll to position [62, 0]
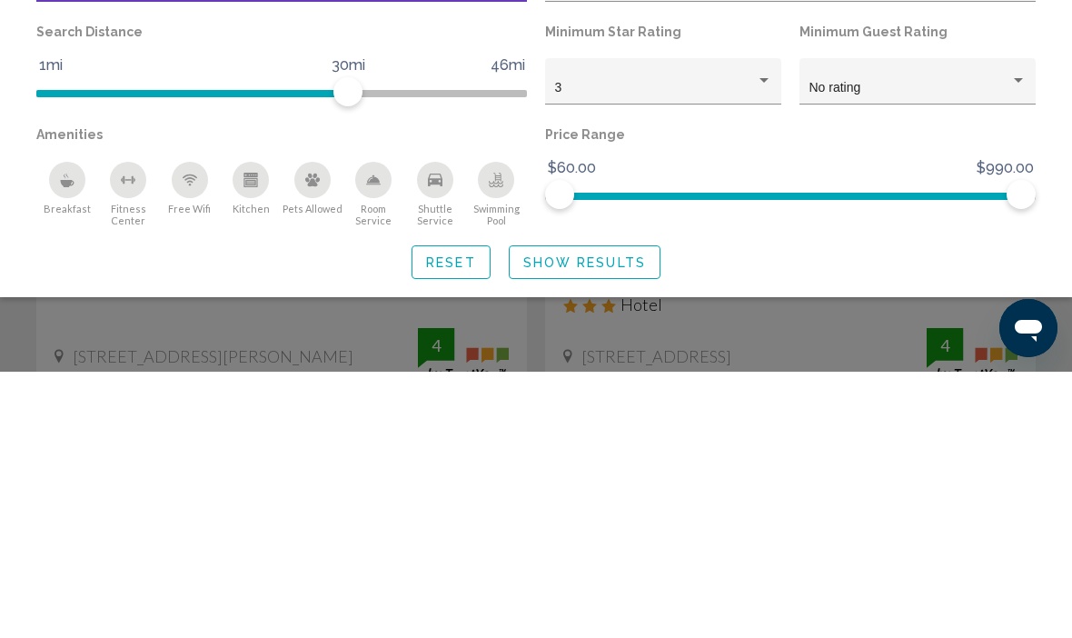
type input "*********"
click at [422, 428] on div "Shuttle Service" at bounding box center [435, 446] width 36 height 36
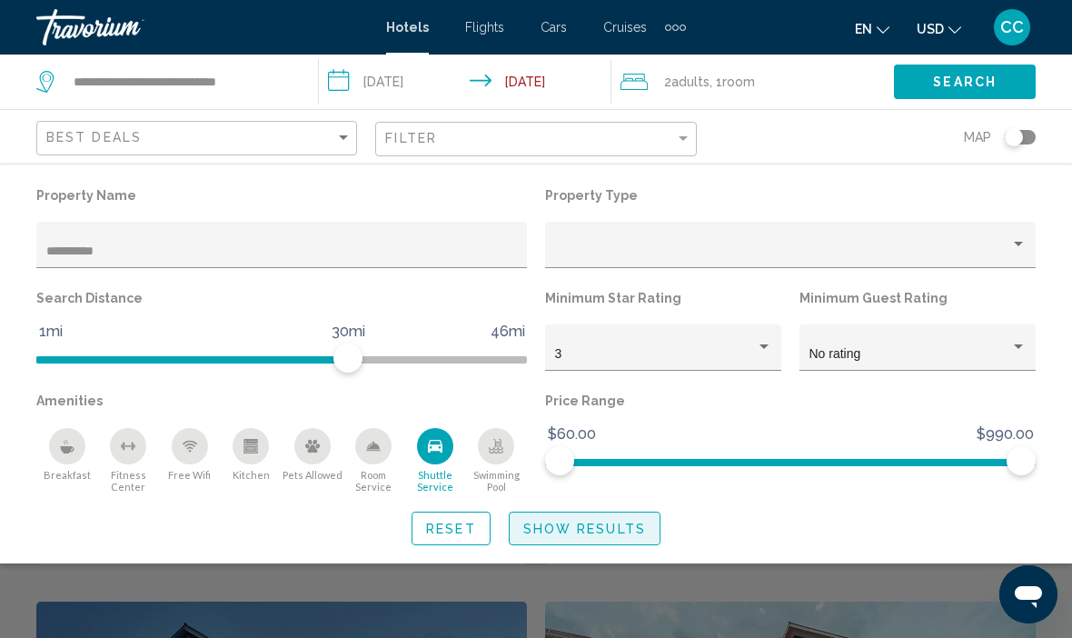
click at [544, 524] on span "Show Results" at bounding box center [584, 529] width 123 height 15
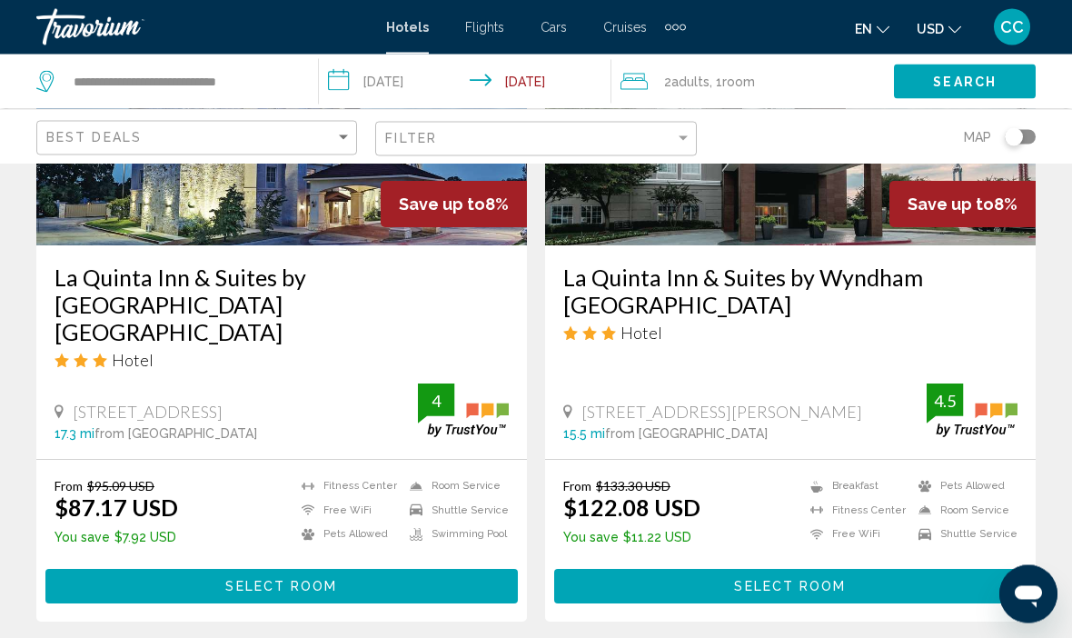
scroll to position [976, 0]
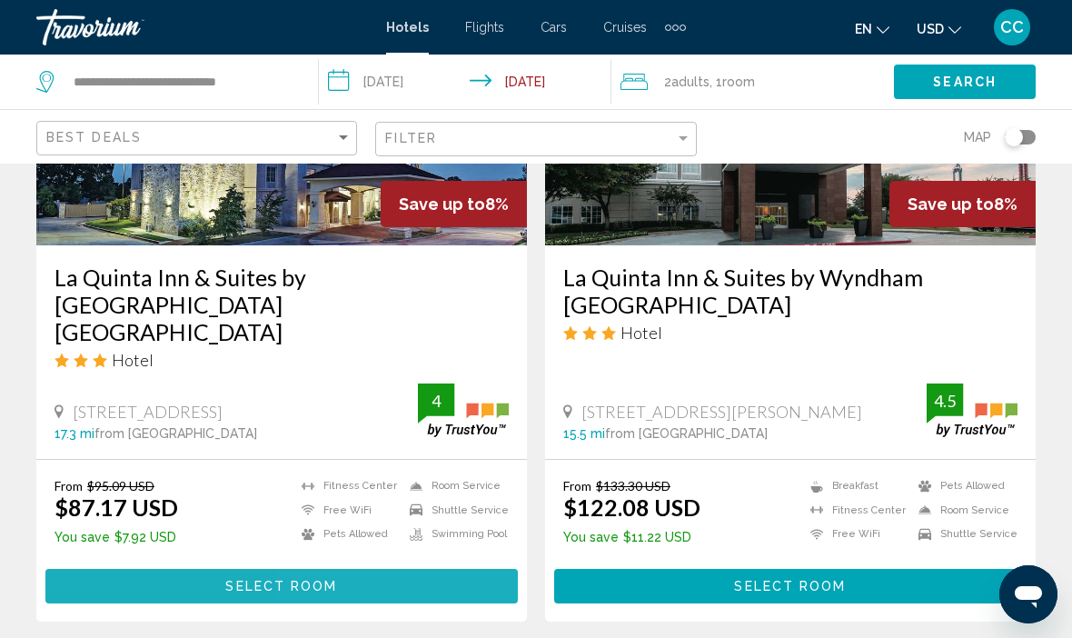
click at [413, 569] on button "Select Room" at bounding box center [281, 586] width 472 height 34
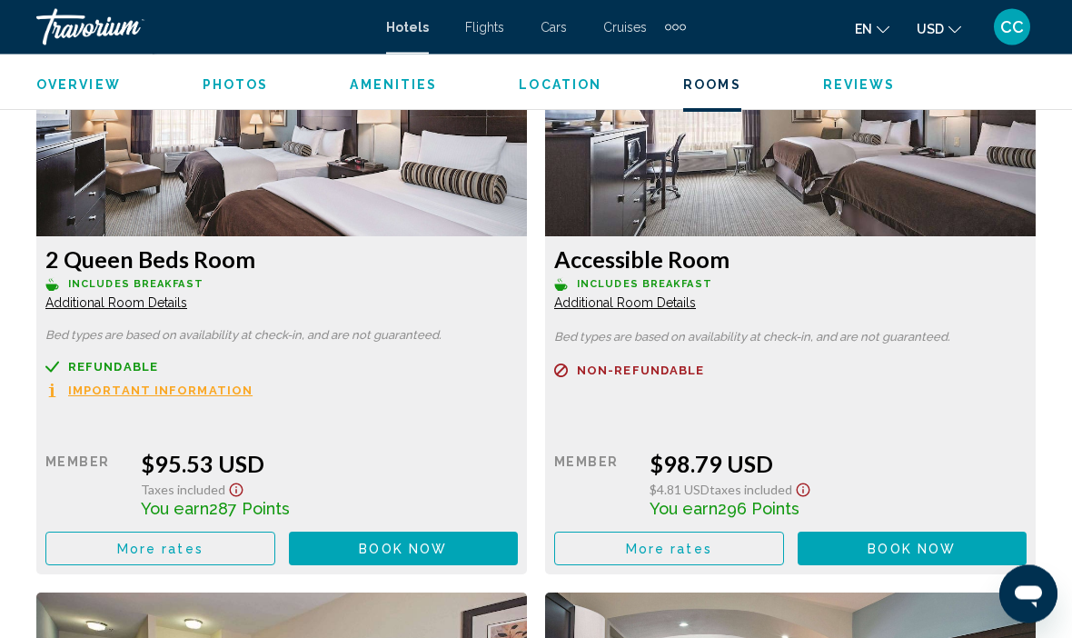
scroll to position [4738, 0]
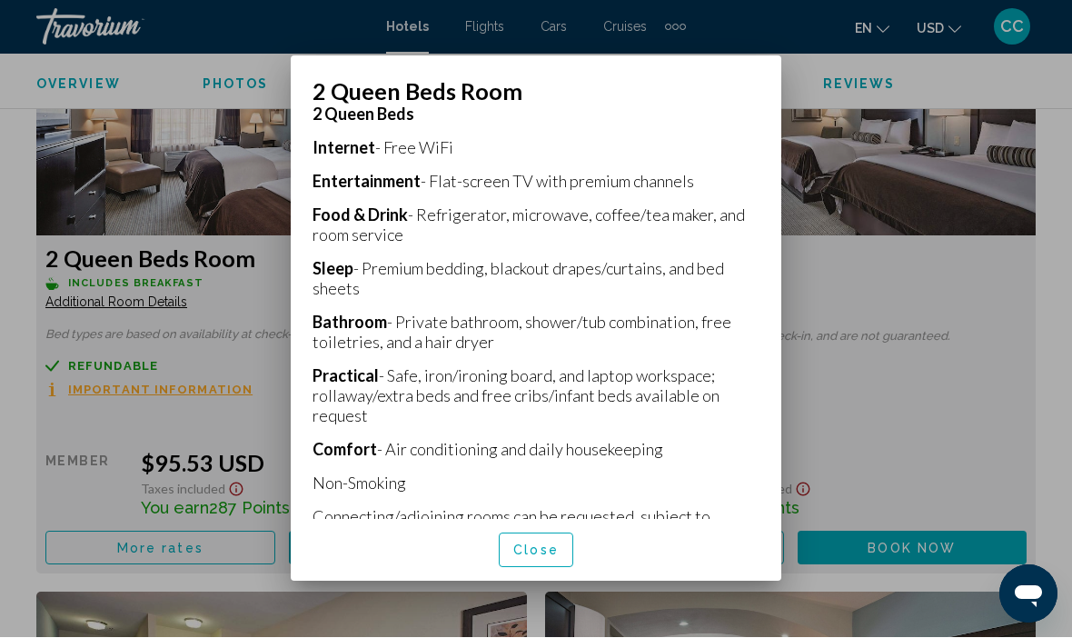
scroll to position [339, 0]
click at [666, 554] on div "Close" at bounding box center [536, 551] width 447 height 62
click at [16, 144] on div at bounding box center [536, 319] width 1072 height 638
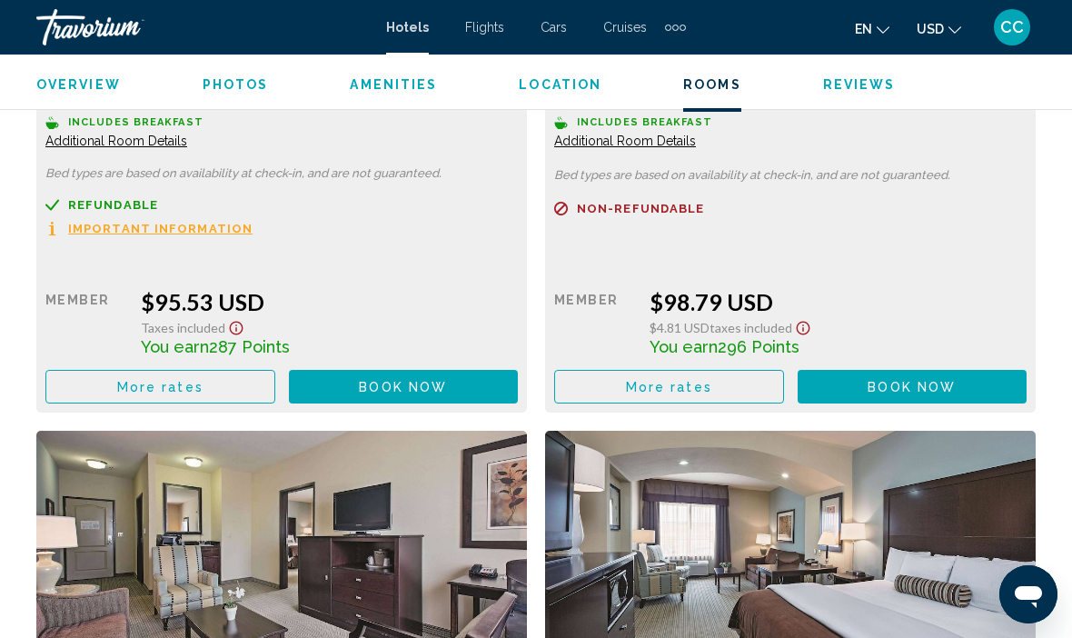
scroll to position [4887, 0]
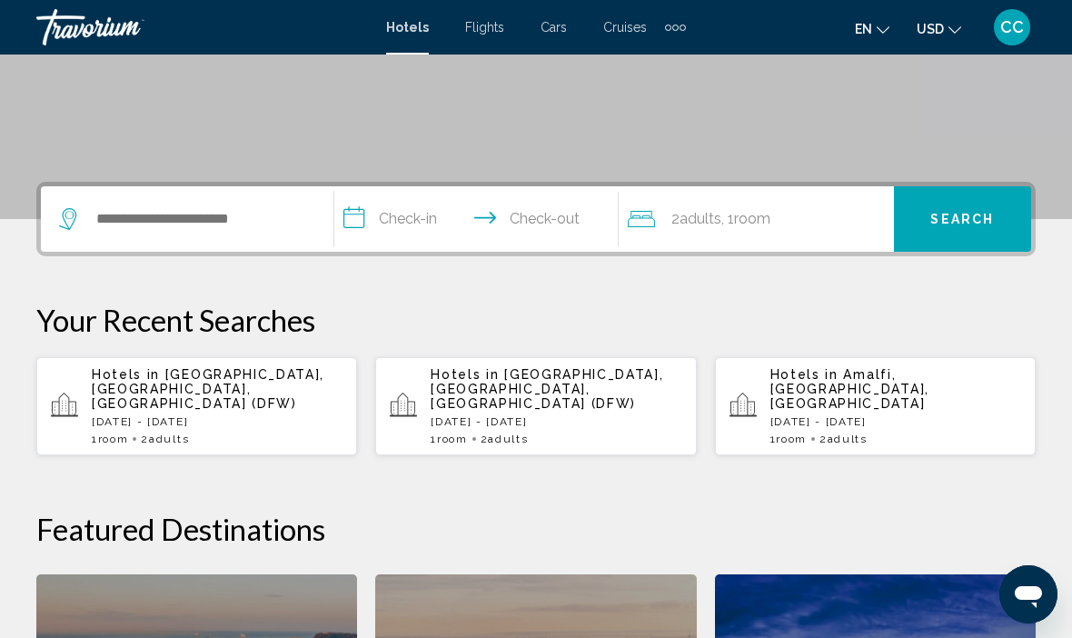
scroll to position [325, 0]
click at [256, 393] on p "Hotels in [GEOGRAPHIC_DATA], [GEOGRAPHIC_DATA], [GEOGRAPHIC_DATA] (DFW)" at bounding box center [217, 390] width 251 height 44
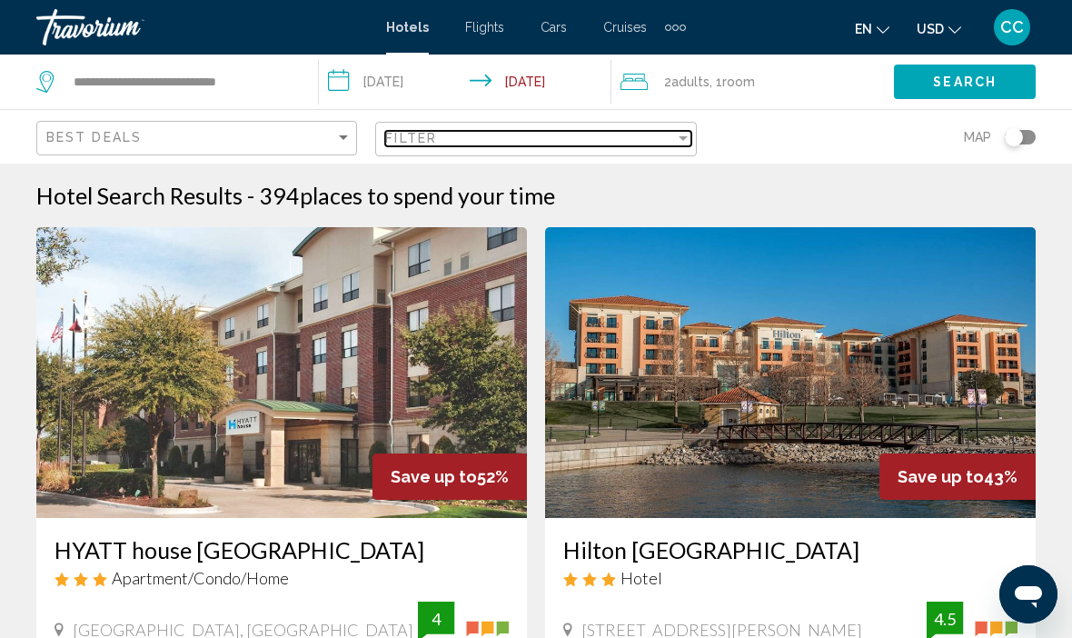
click at [549, 144] on div "Filter" at bounding box center [529, 138] width 289 height 15
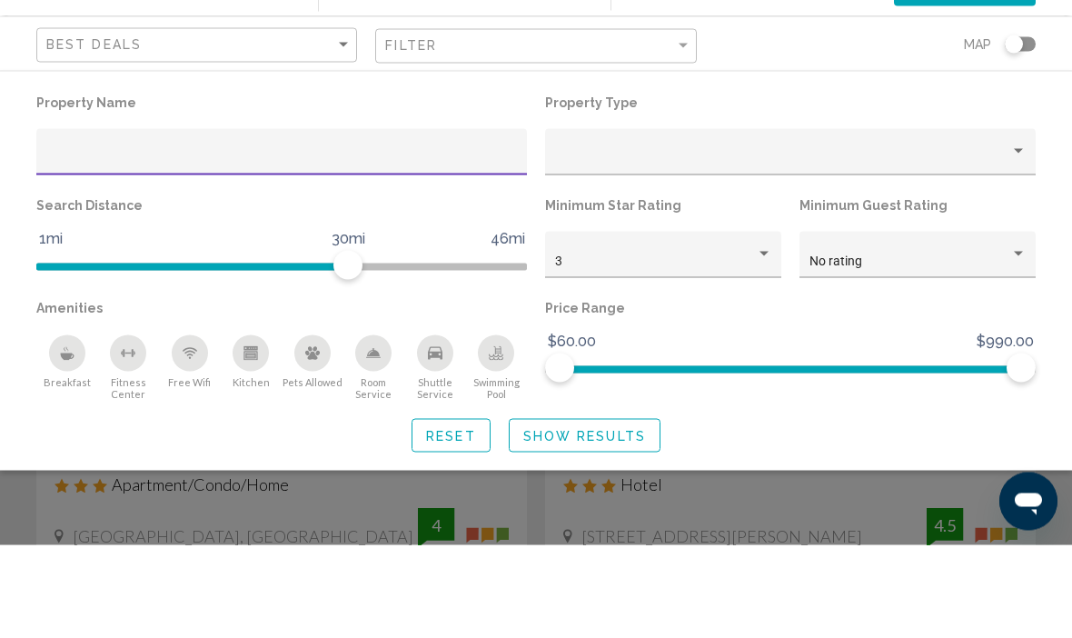
click at [86, 244] on input "Hotel Filters" at bounding box center [282, 251] width 472 height 15
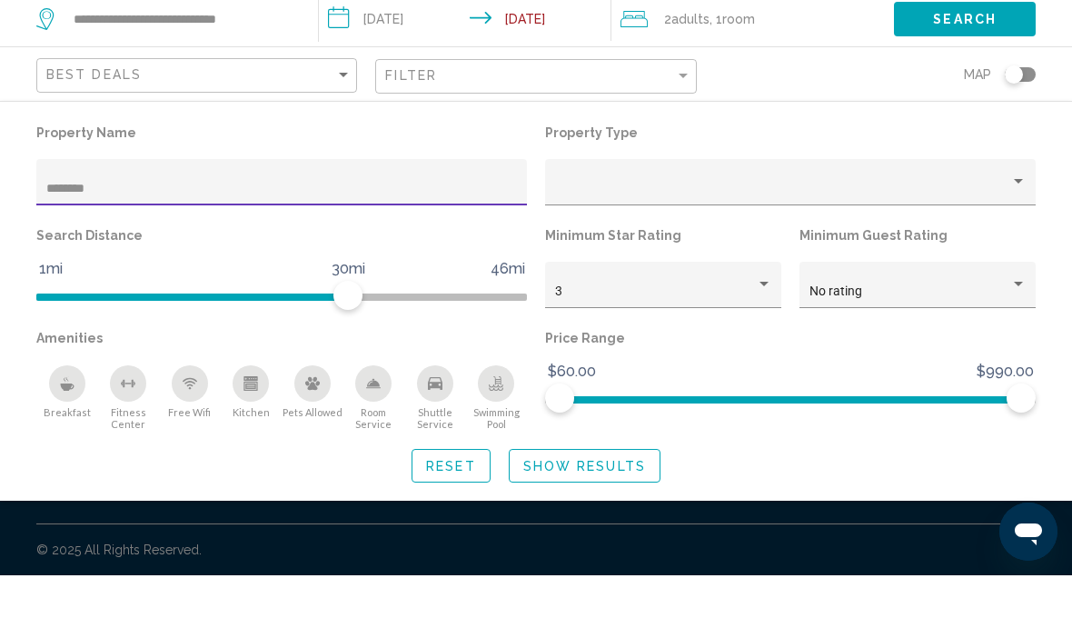
type input "********"
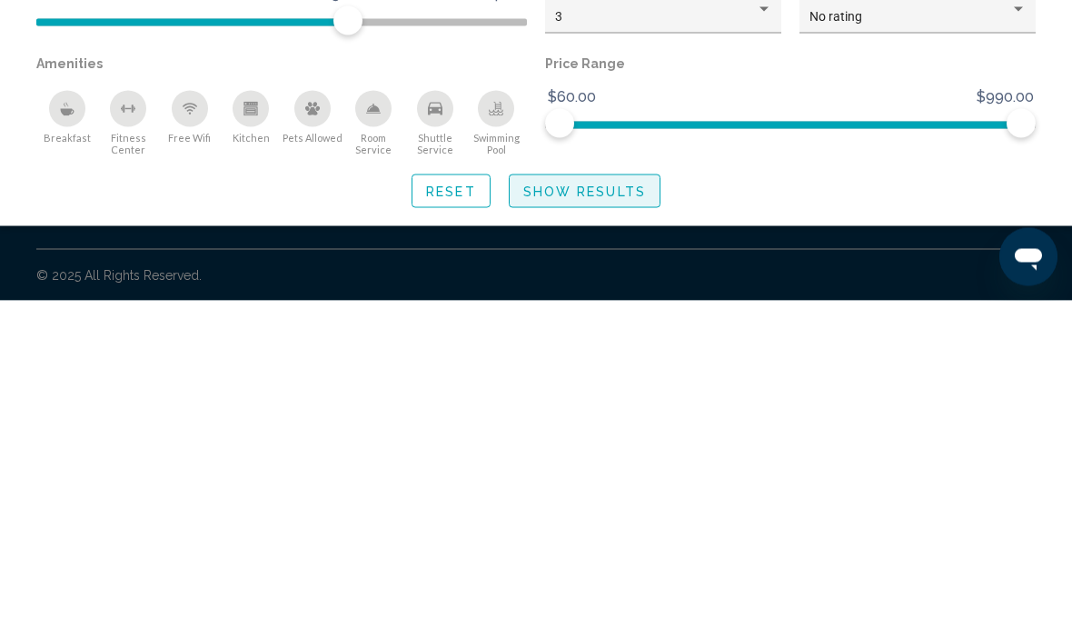
click at [598, 512] on button "Show Results" at bounding box center [585, 529] width 152 height 34
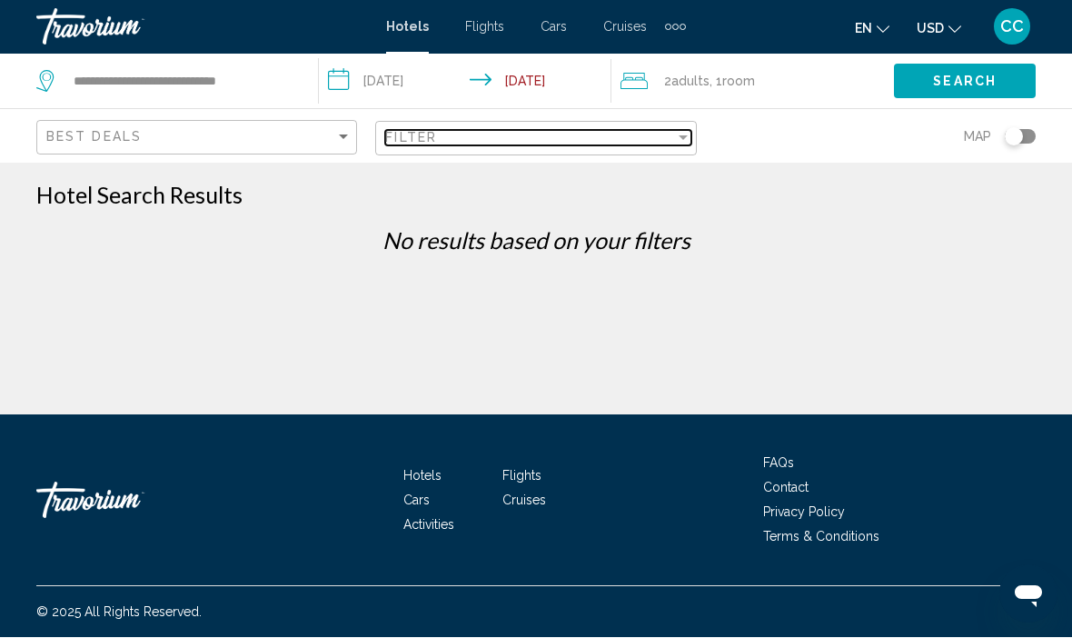
click at [689, 136] on div "Filter" at bounding box center [683, 138] width 16 height 15
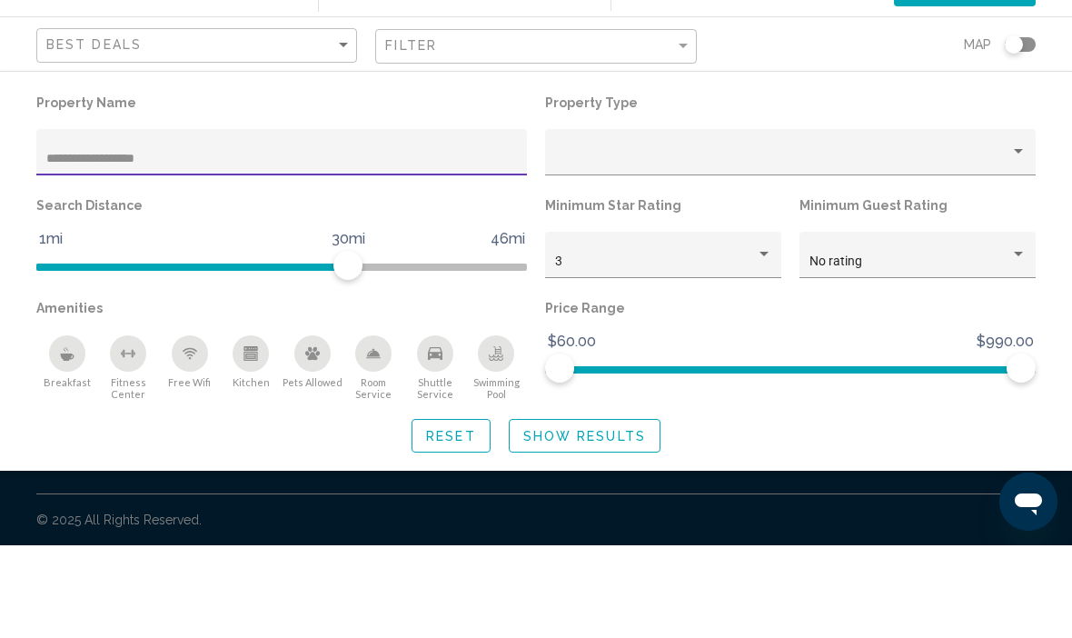
click at [96, 244] on input "**********" at bounding box center [282, 251] width 472 height 15
click at [168, 244] on input "**********" at bounding box center [282, 251] width 472 height 15
type input "*********"
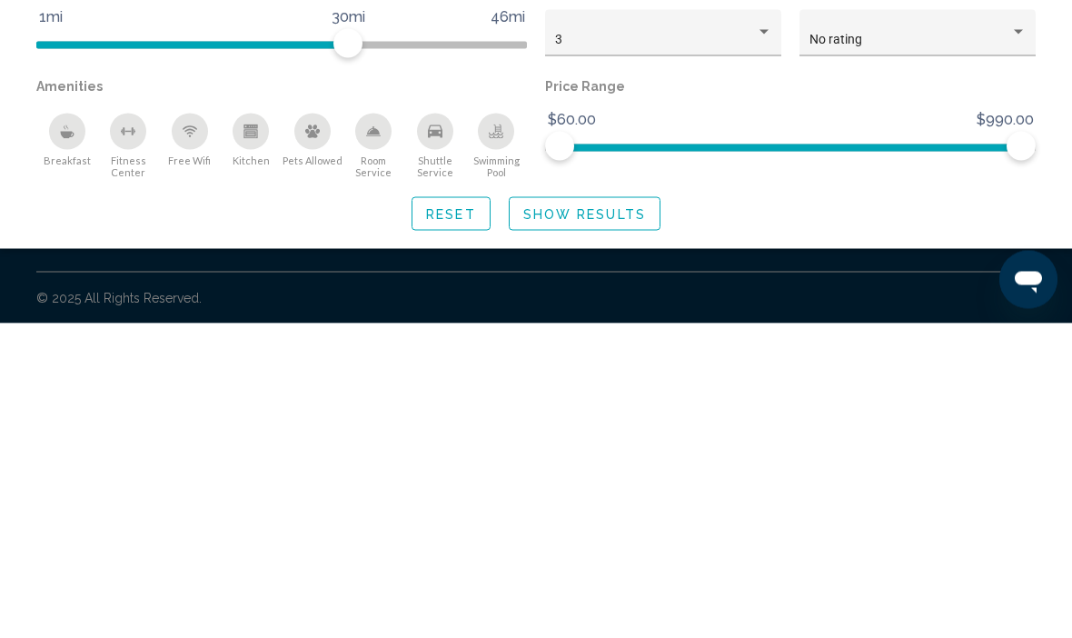
click at [606, 512] on button "Show Results" at bounding box center [585, 529] width 152 height 34
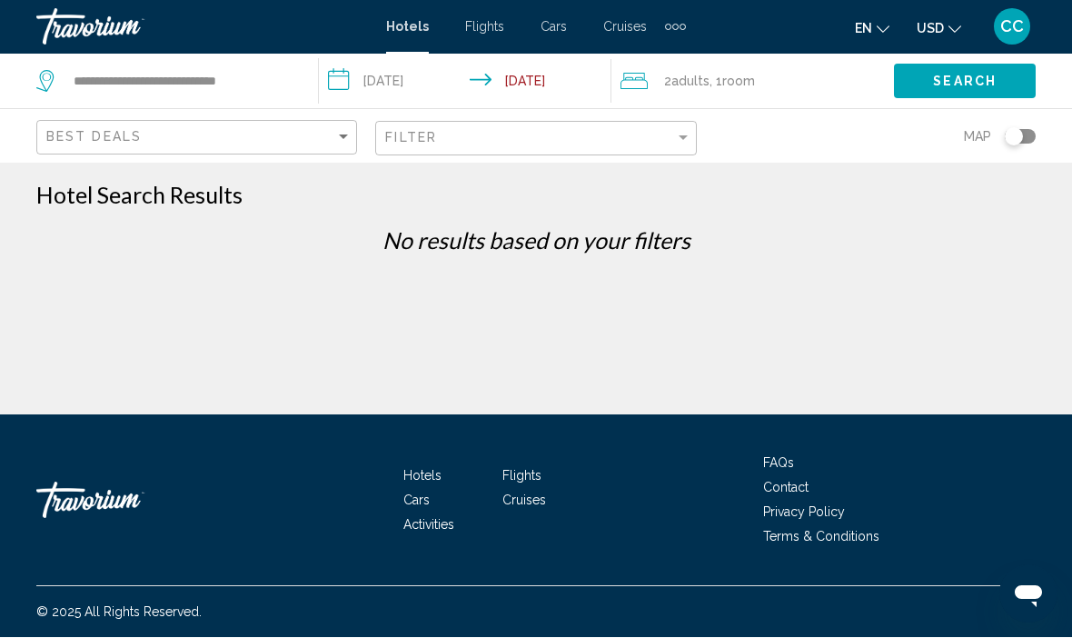
click at [511, 326] on div "**********" at bounding box center [536, 389] width 1072 height 415
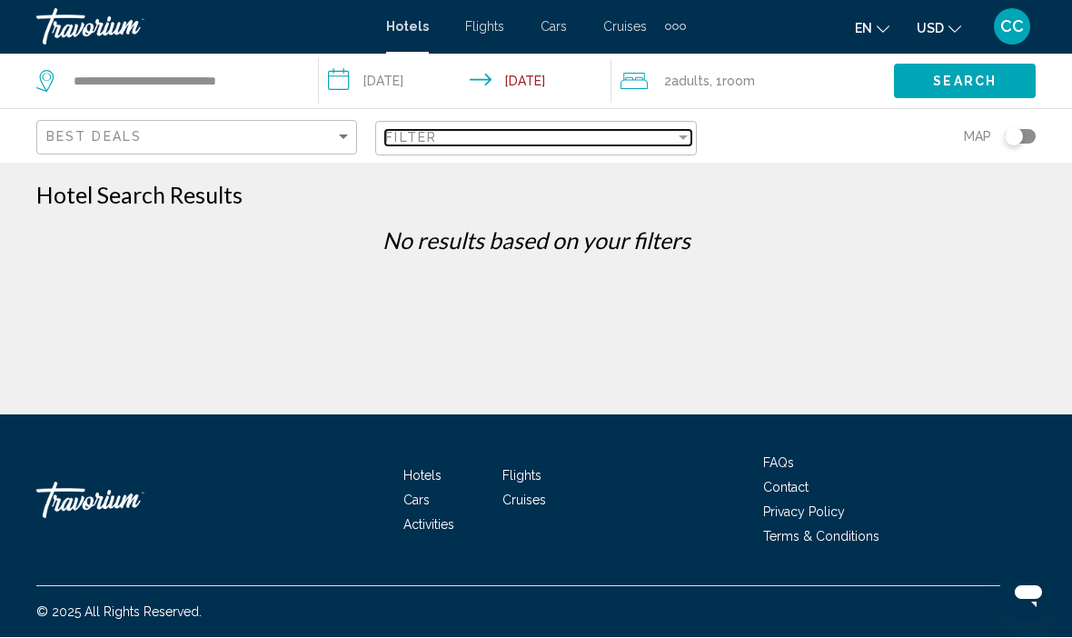
click at [681, 143] on div "Filter" at bounding box center [683, 138] width 16 height 15
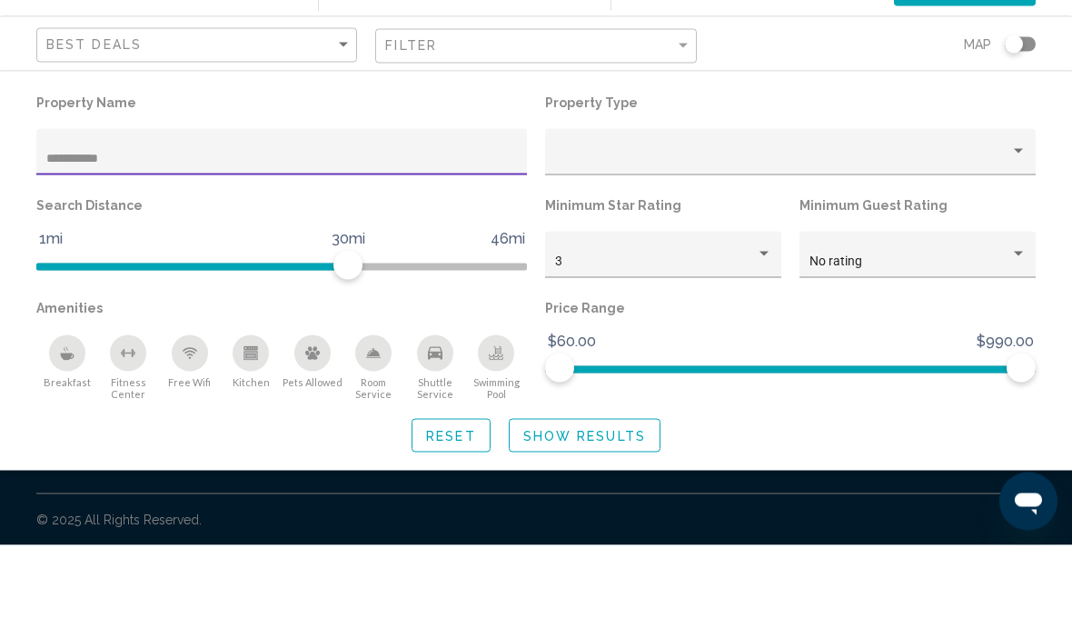
click at [162, 244] on input "*********" at bounding box center [282, 251] width 472 height 15
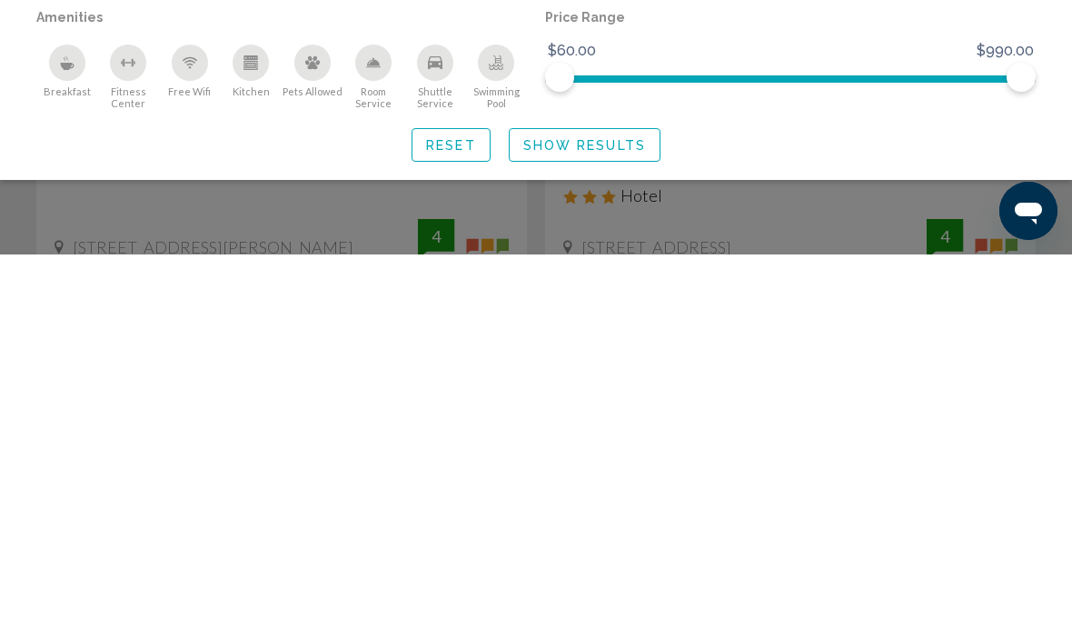
scroll to position [57, 0]
type input "*********"
click at [437, 428] on div "Shuttle Service" at bounding box center [435, 446] width 36 height 36
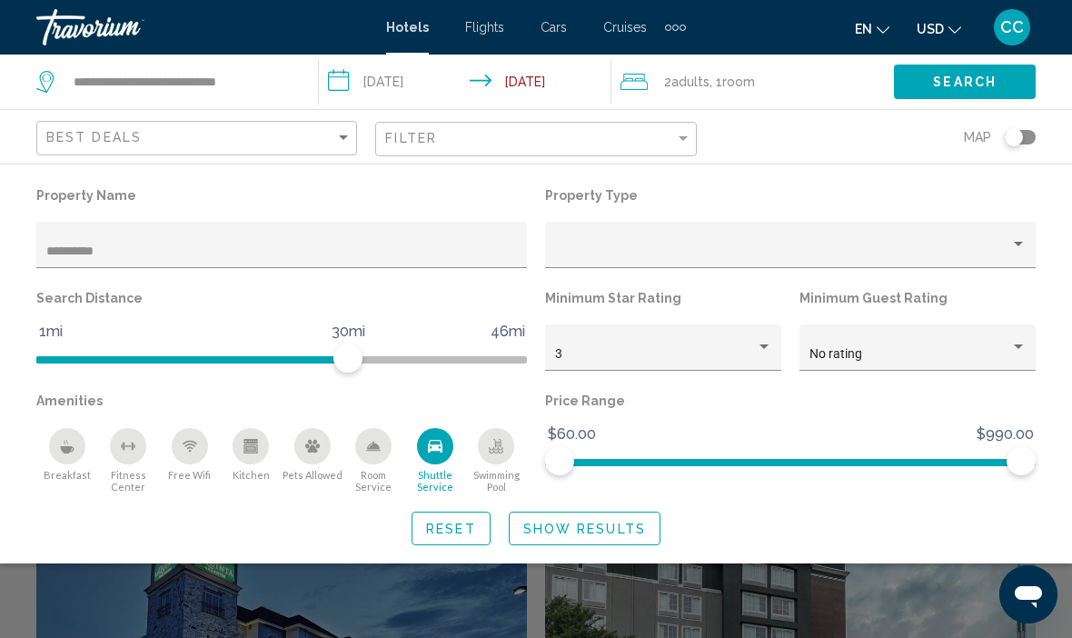
click at [593, 530] on span "Show Results" at bounding box center [584, 529] width 123 height 15
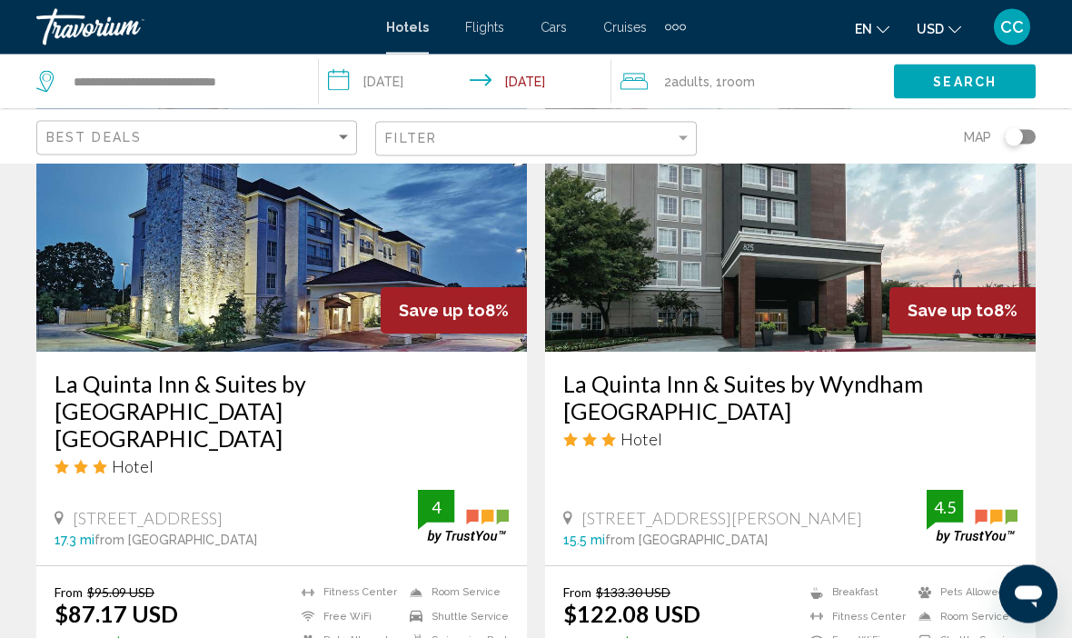
scroll to position [870, 0]
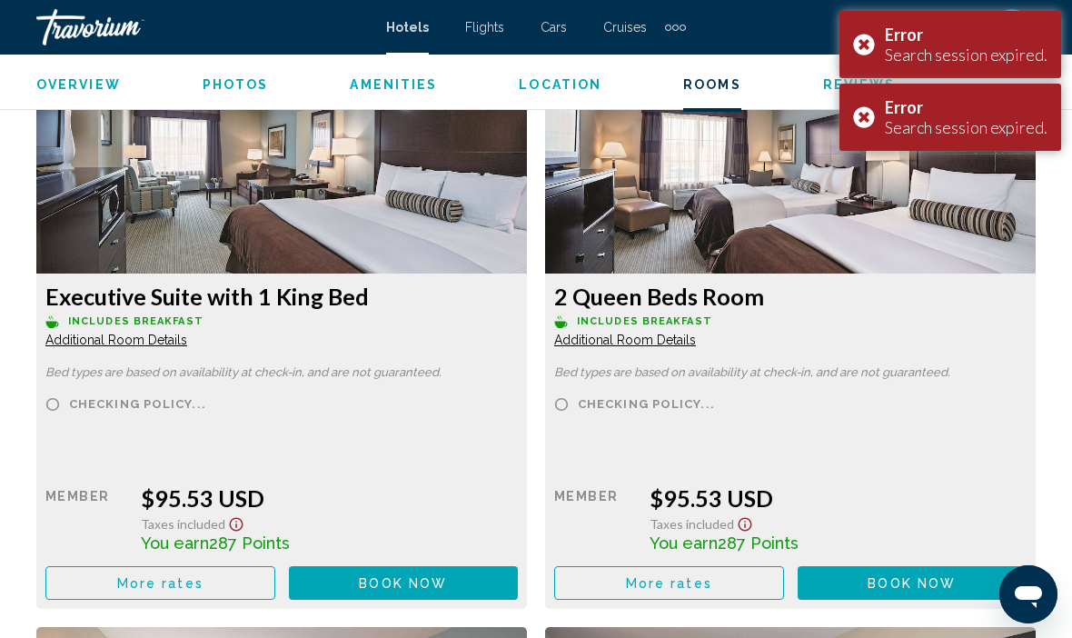
scroll to position [4094, 0]
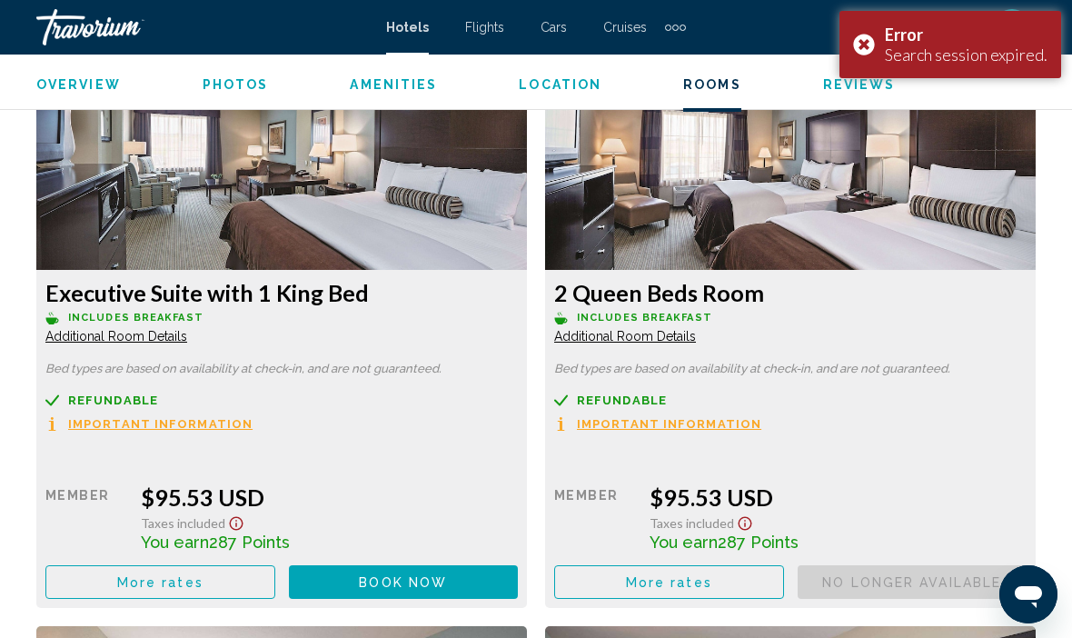
click at [867, 37] on div "Error Search session expired." at bounding box center [951, 44] width 222 height 67
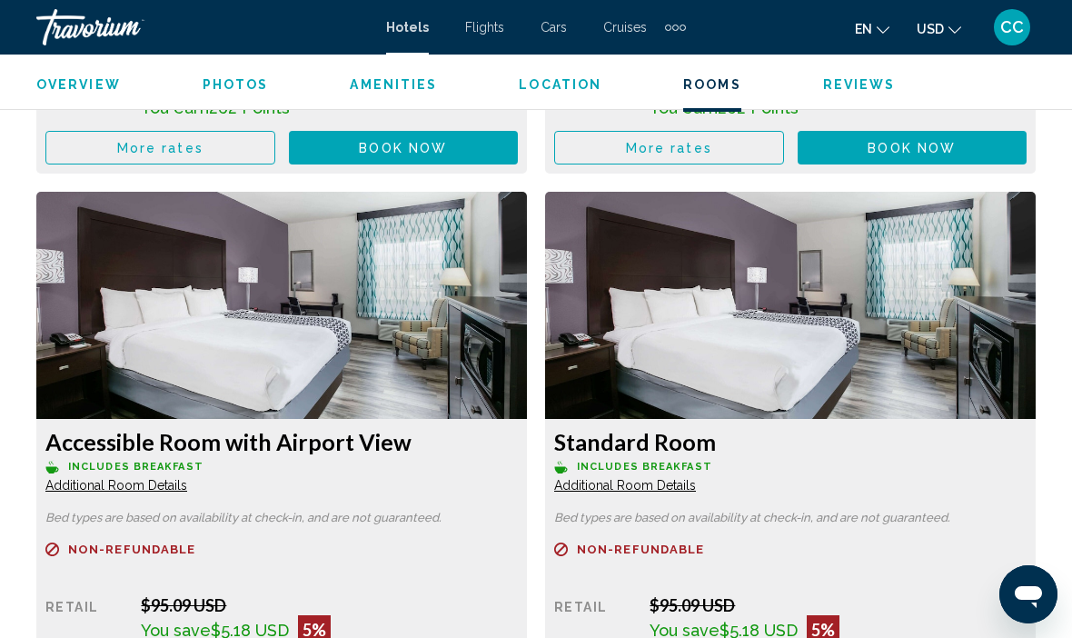
scroll to position [3335, 0]
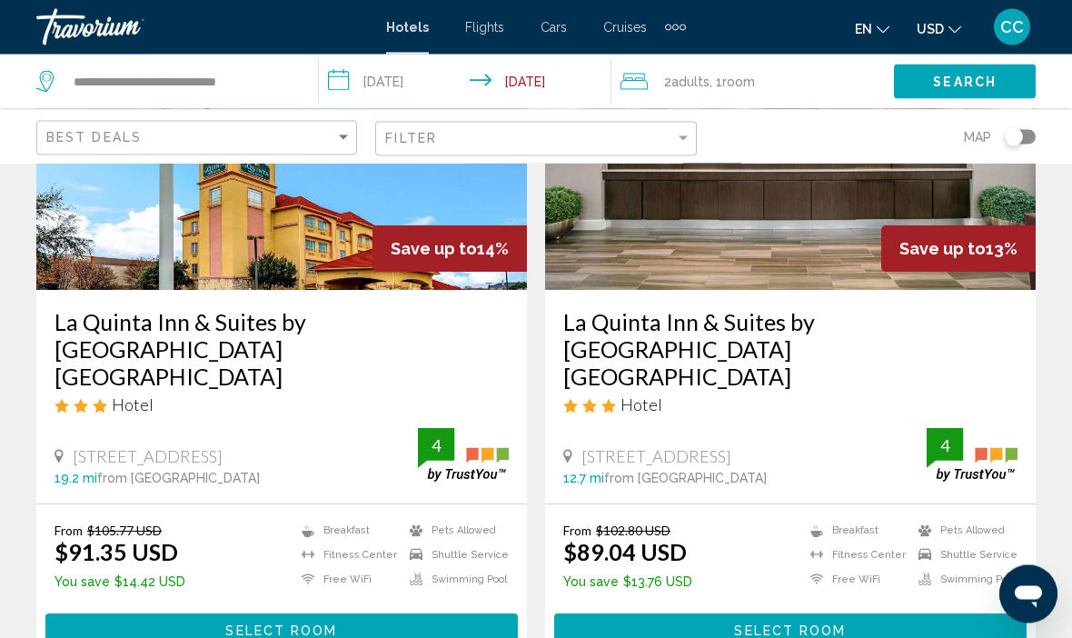
scroll to position [228, 0]
click at [679, 613] on button "Select Room" at bounding box center [790, 630] width 472 height 34
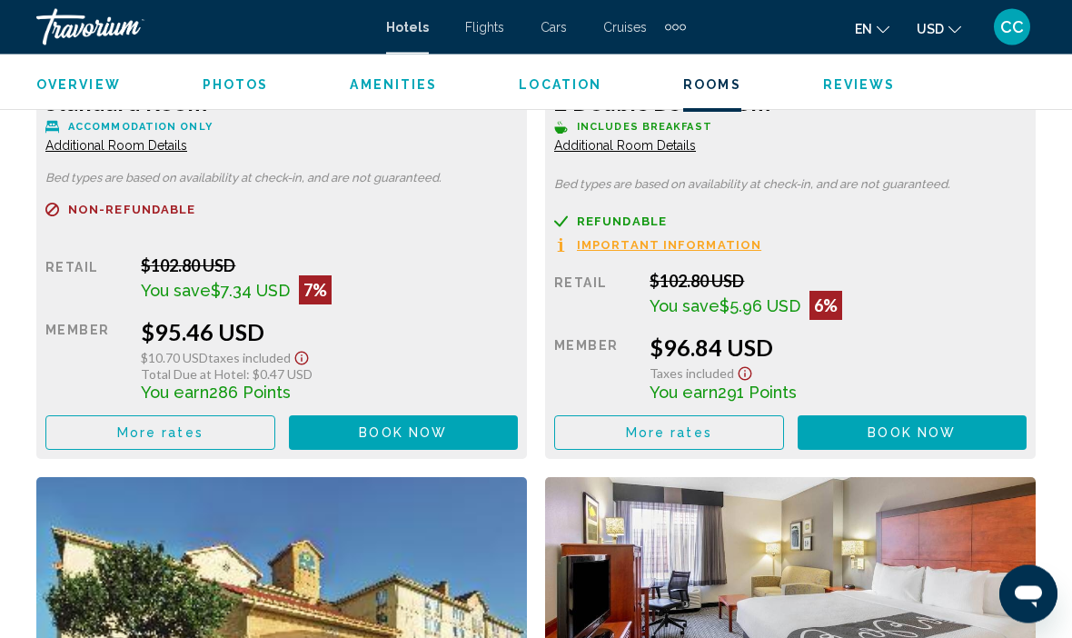
scroll to position [5592, 0]
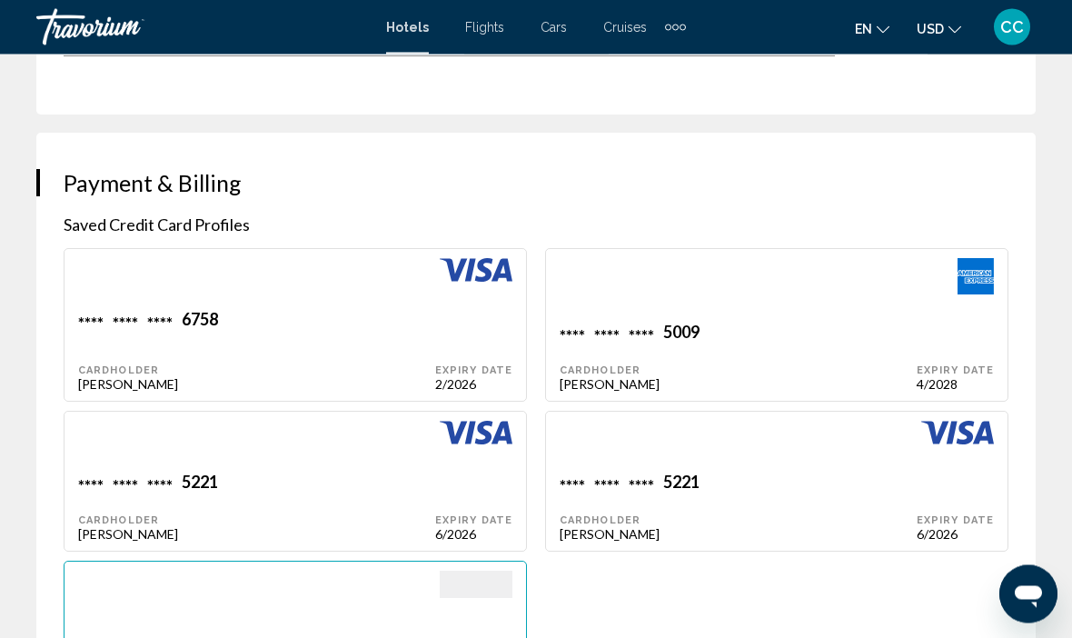
scroll to position [1824, 0]
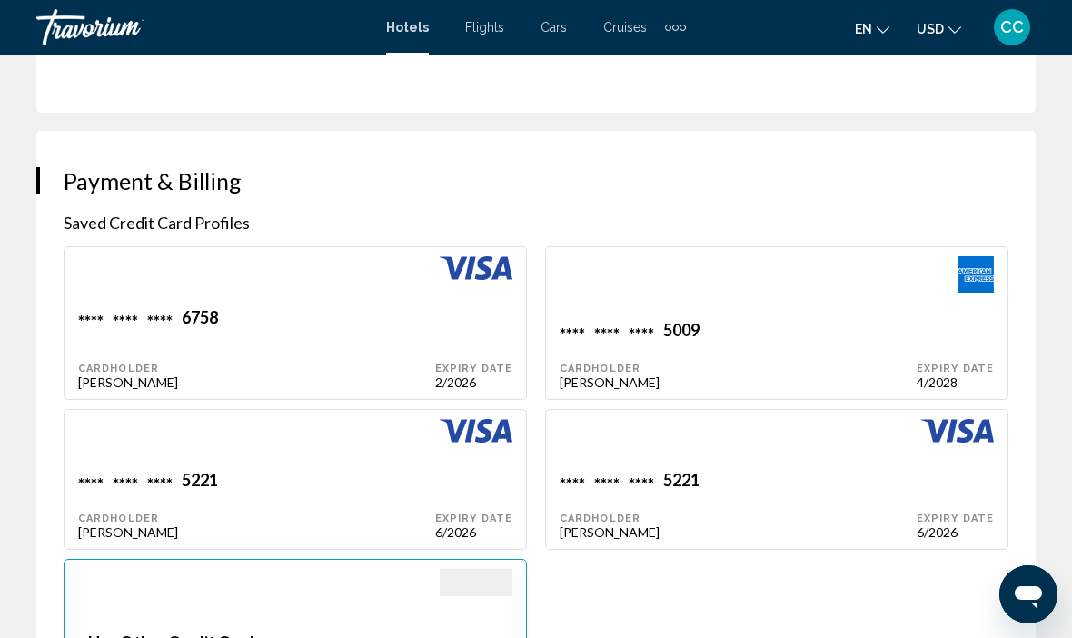
click at [435, 353] on div "**** **** **** [STREET_ADDRESS][PERSON_NAME]" at bounding box center [256, 348] width 357 height 83
type input "*******"
type input "*****"
type input "**********"
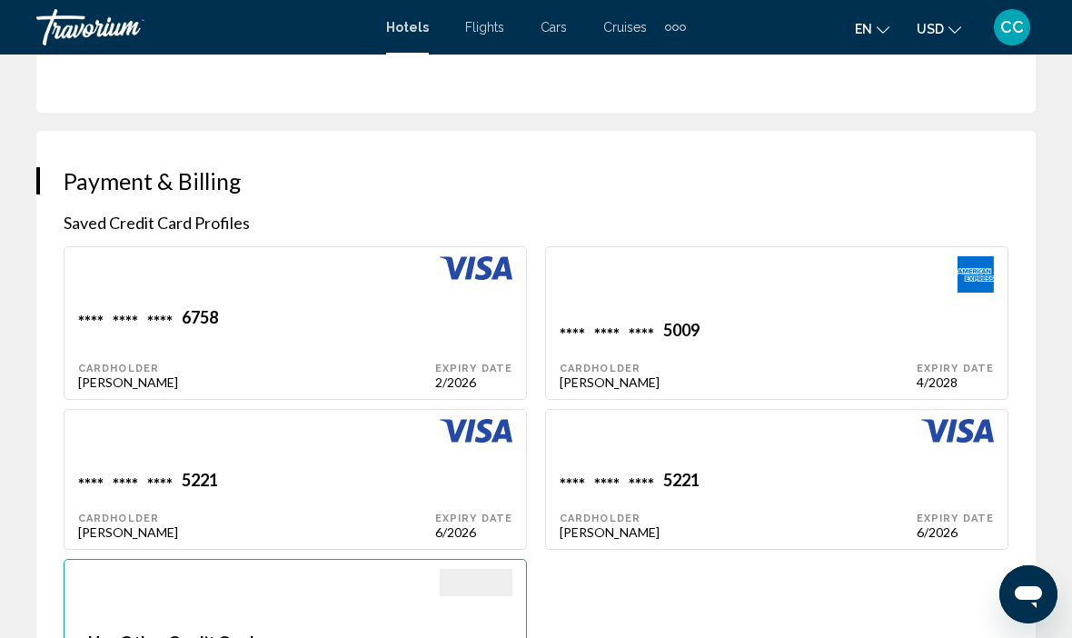
type input "********"
type input "*****"
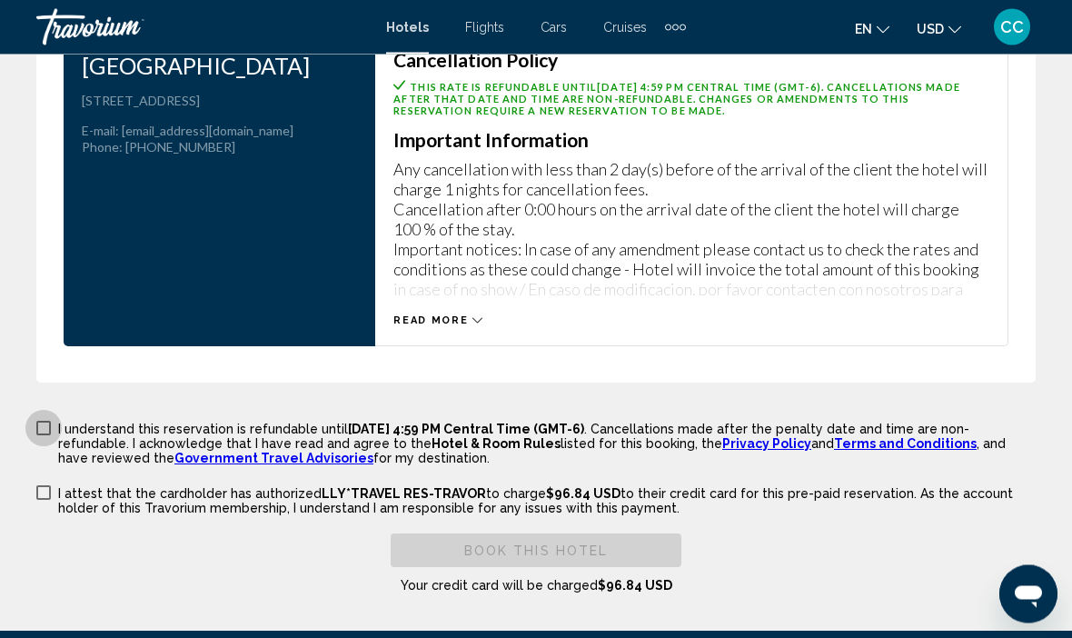
scroll to position [3444, 0]
click at [60, 428] on p "I understand this reservation is refundable until [DATE] 4:59 PM Central Time (…" at bounding box center [547, 444] width 978 height 44
click at [66, 490] on p "I attest that the cardholder has authorized LLY*TRAVEL RES-TRAVOR to charge $96…" at bounding box center [547, 500] width 978 height 29
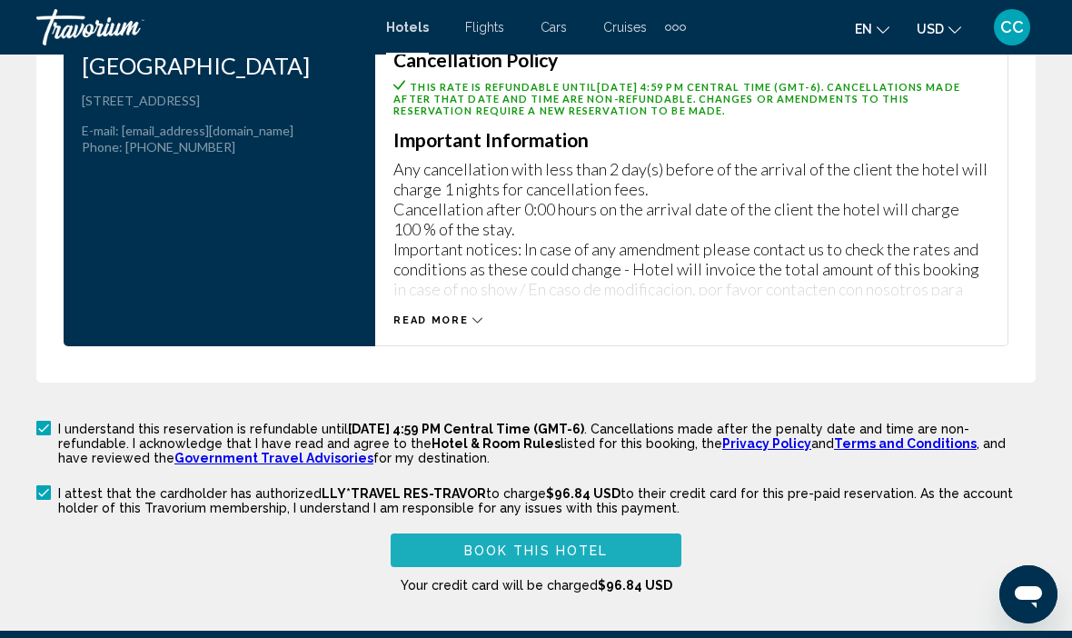
click at [591, 552] on span "Book this hotel" at bounding box center [536, 550] width 144 height 15
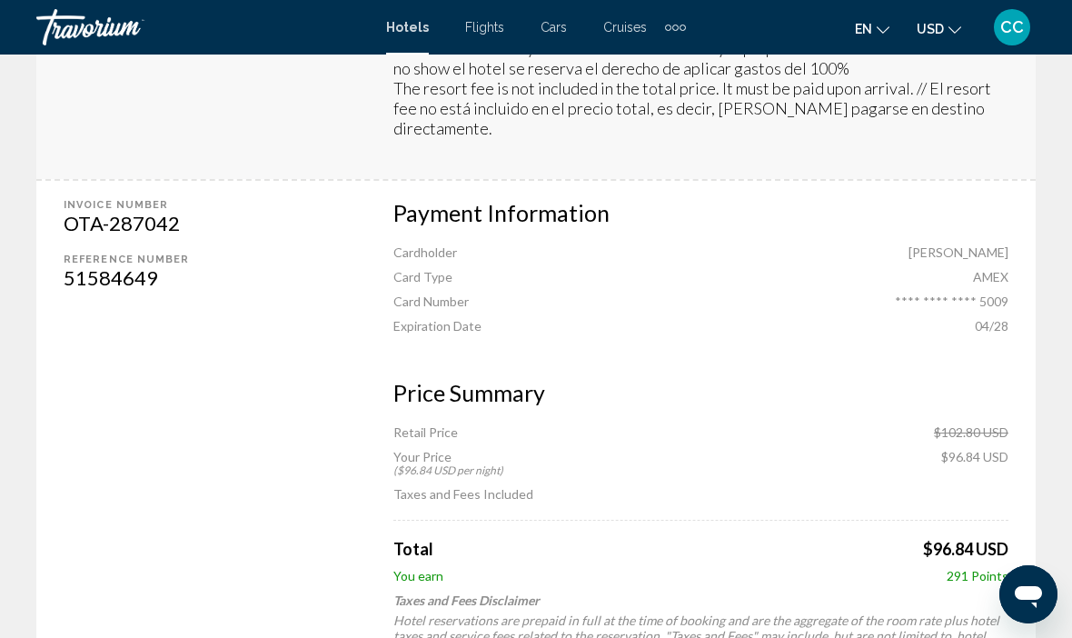
scroll to position [917, 0]
click at [1062, 536] on div "Your booking was successful! Below you can find a summary of your booking. Prin…" at bounding box center [536, 34] width 1072 height 1793
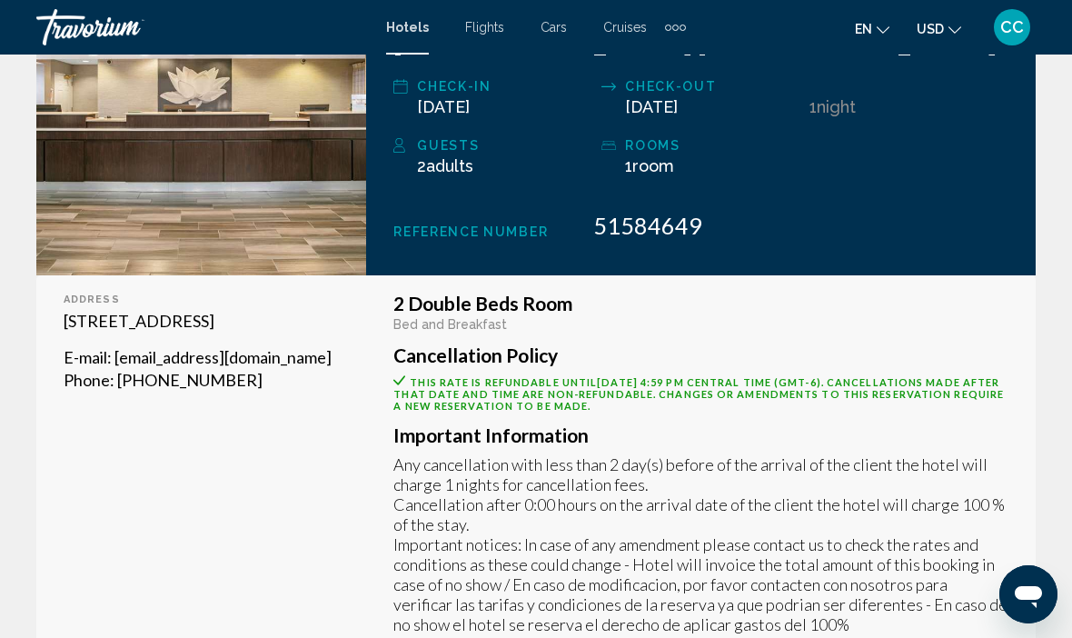
scroll to position [362, 0]
